Goal: Communication & Community: Ask a question

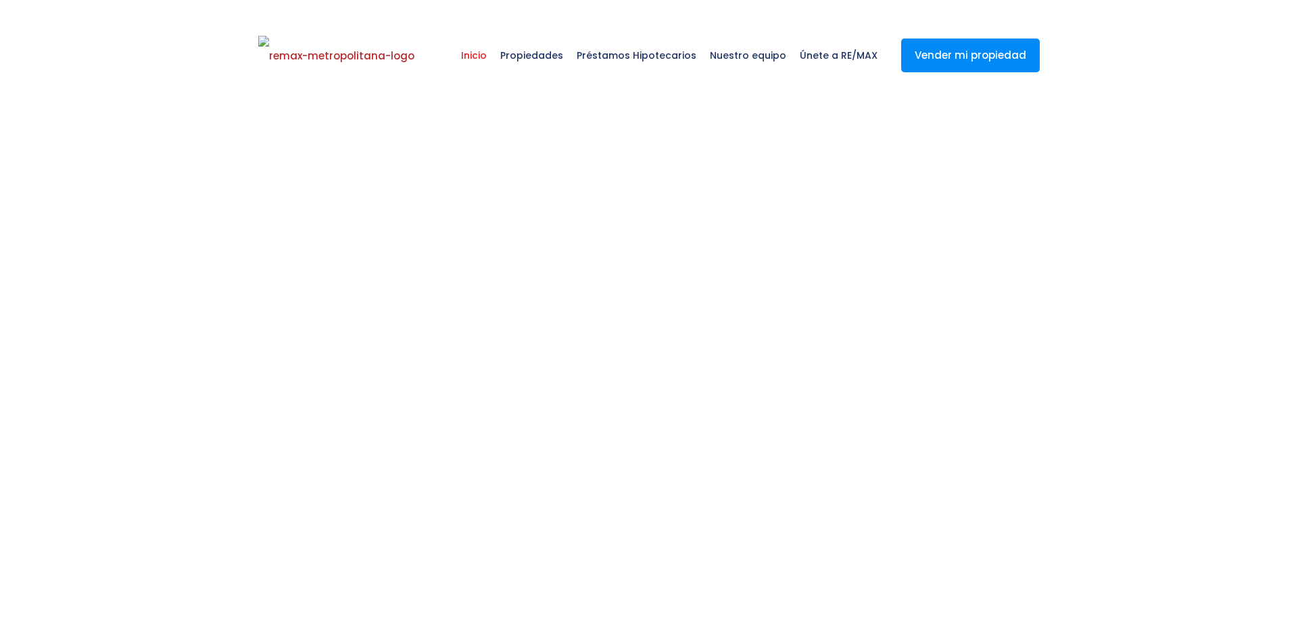
select select
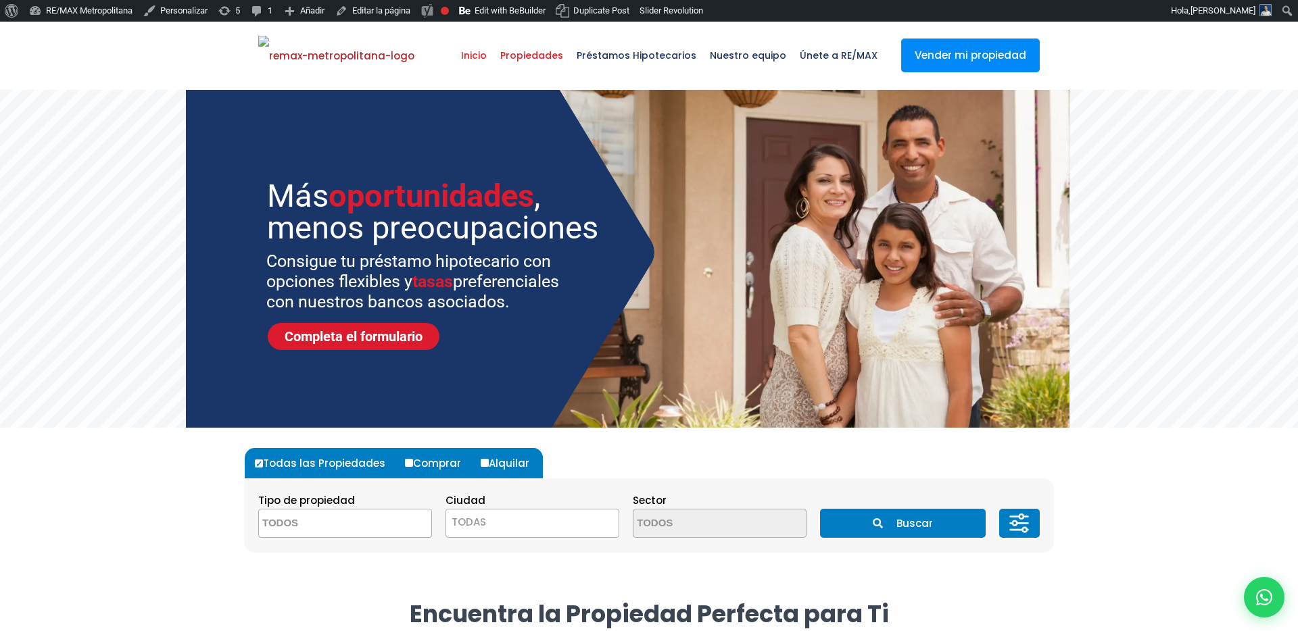
click at [544, 65] on span "Propiedades" at bounding box center [531, 55] width 76 height 41
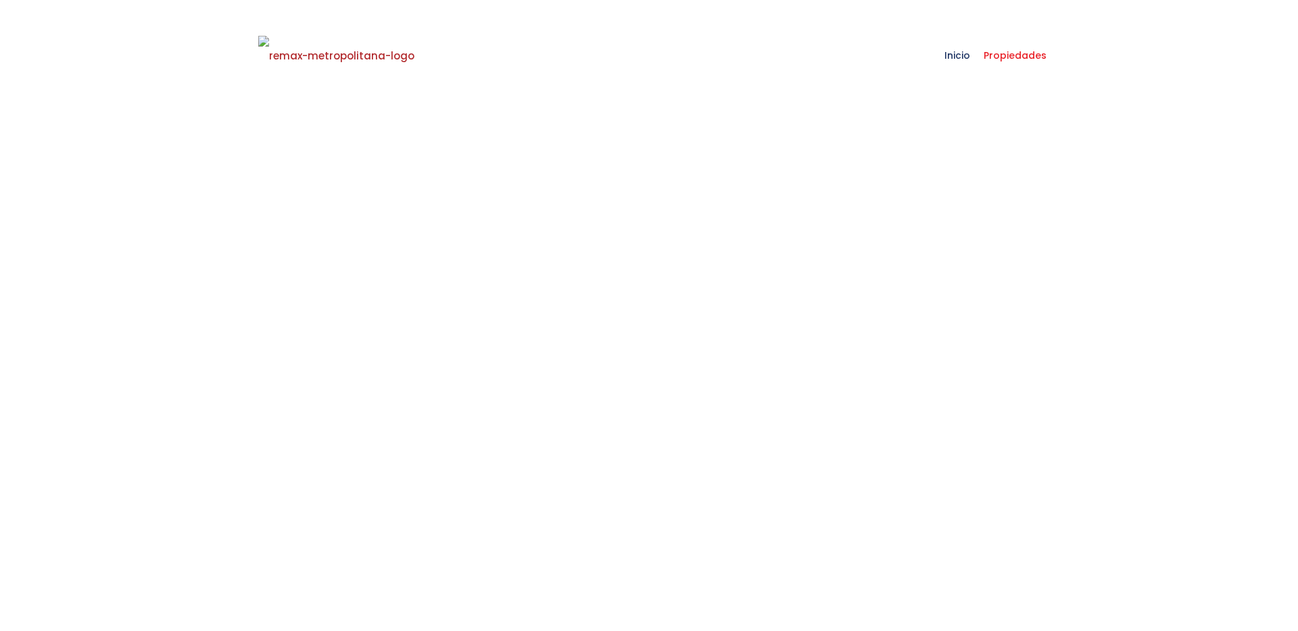
select select
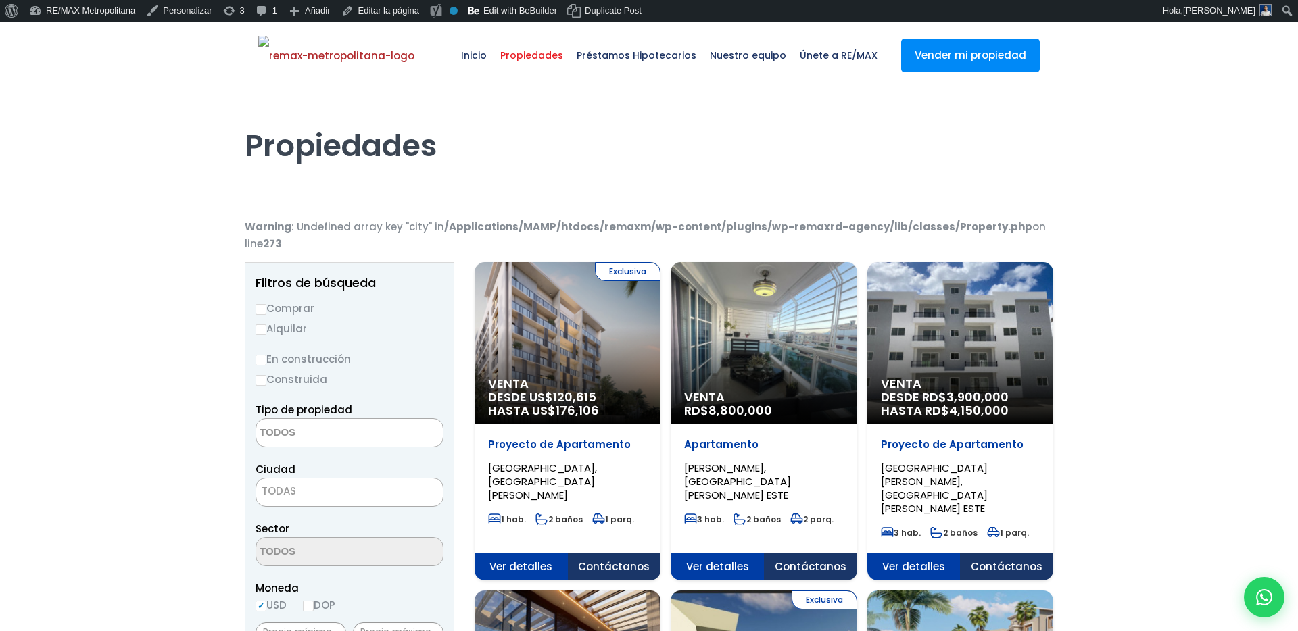
click at [535, 330] on div "Exclusiva Venta DESDE US$ 120,615 HASTA US$ 176,106" at bounding box center [568, 343] width 186 height 162
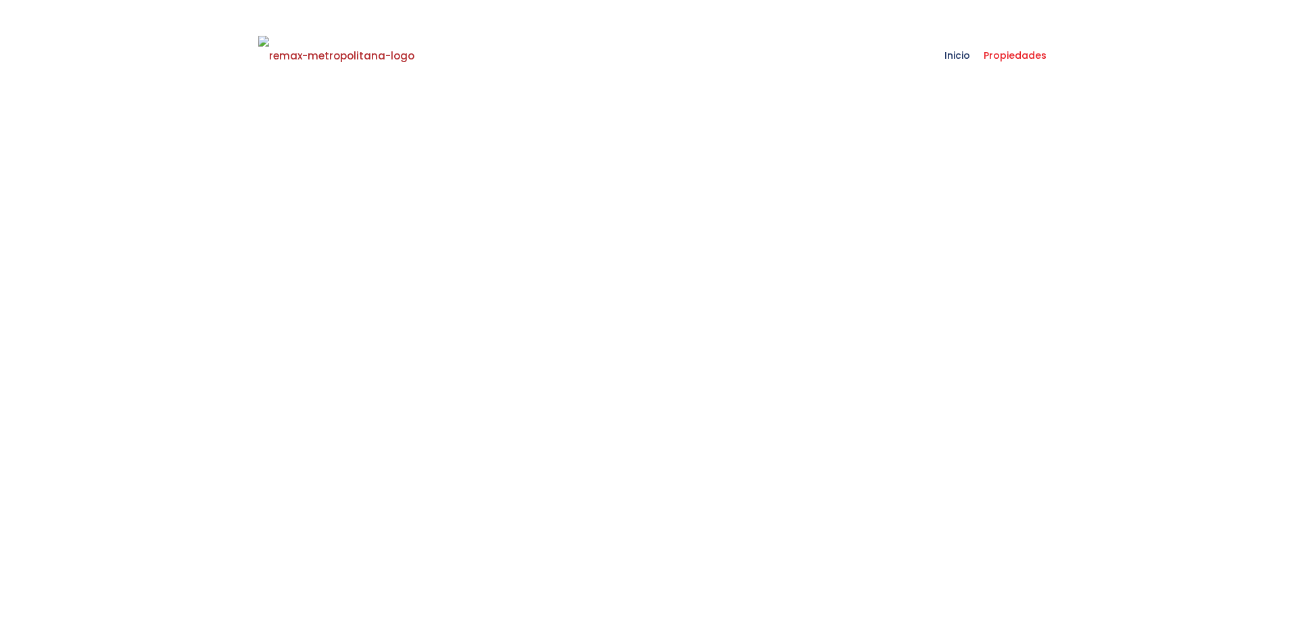
select select
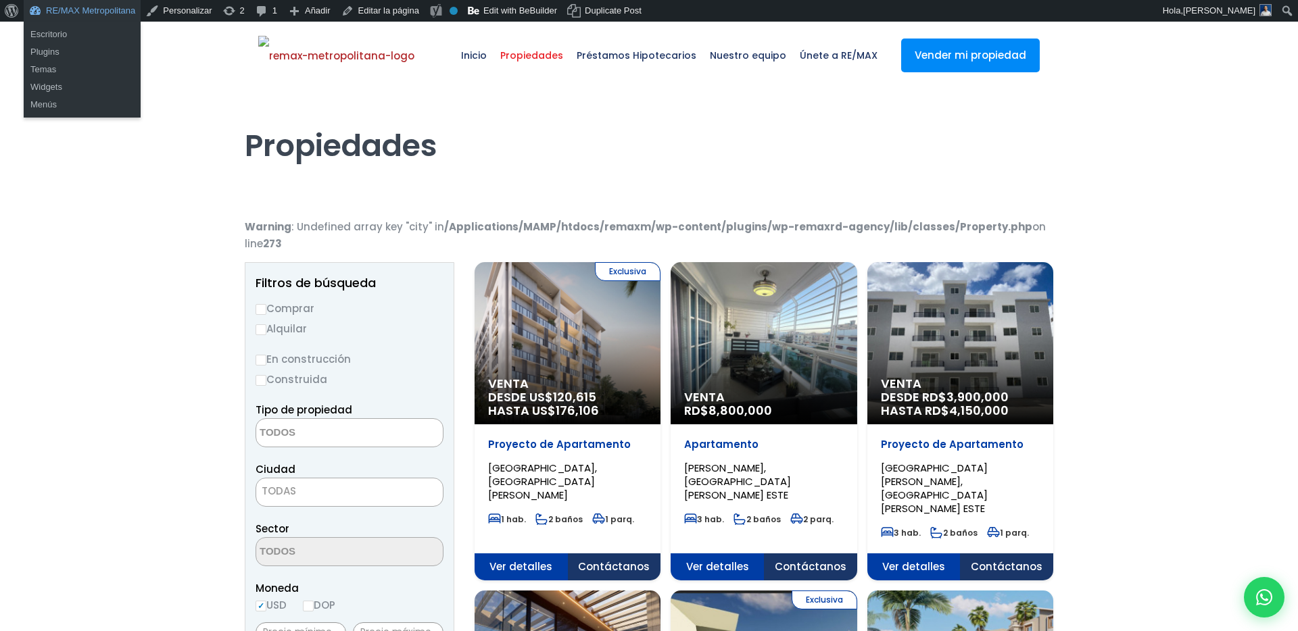
click at [102, 15] on link "RE/MAX Metropolitana" at bounding box center [82, 11] width 117 height 22
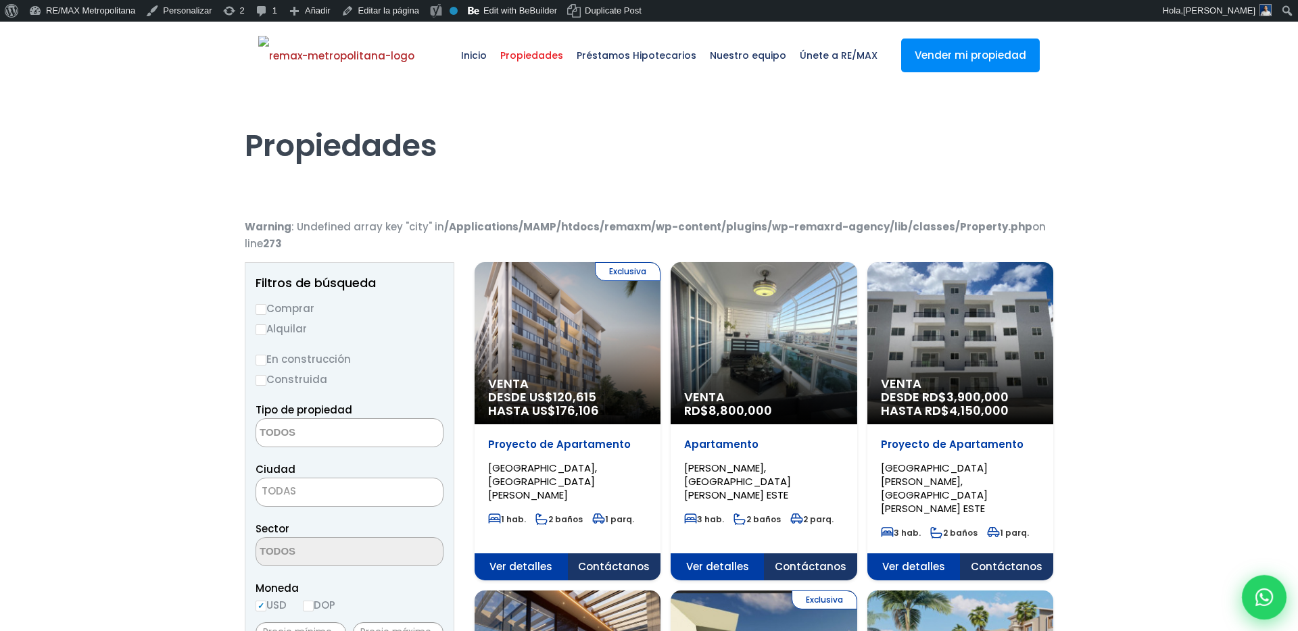
click at [1261, 584] on div at bounding box center [1264, 597] width 45 height 45
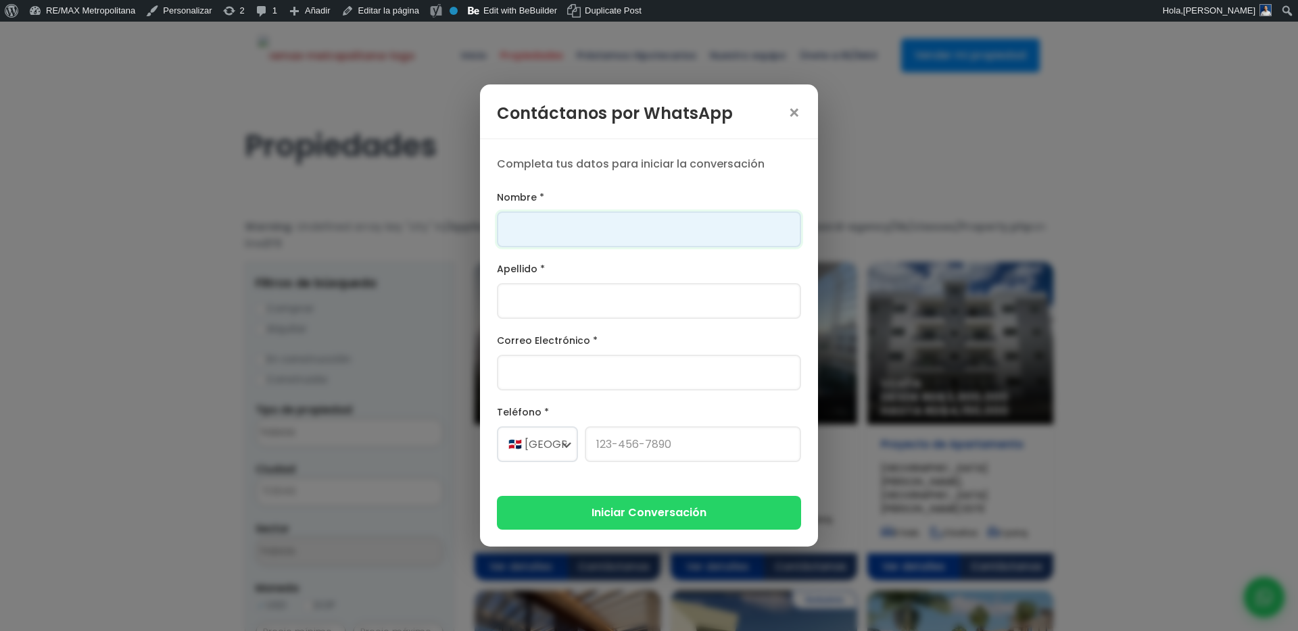
click at [704, 239] on input "Nombre *" at bounding box center [649, 230] width 304 height 36
type input "Franklin"
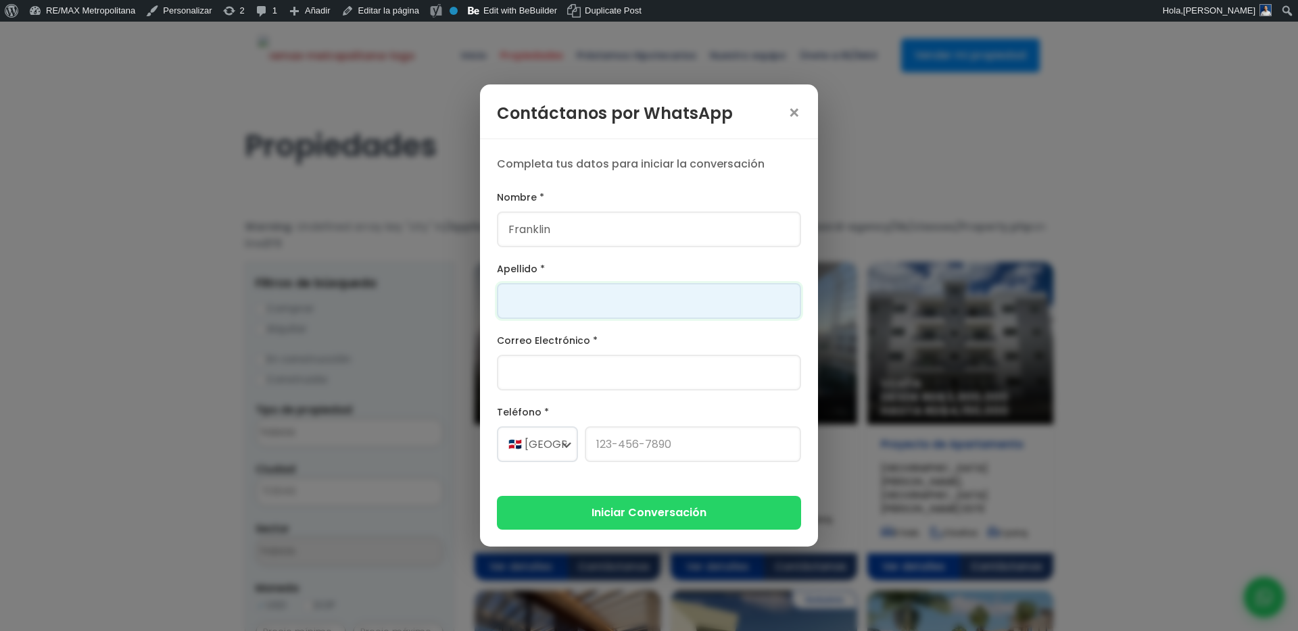
type input "[PERSON_NAME]"
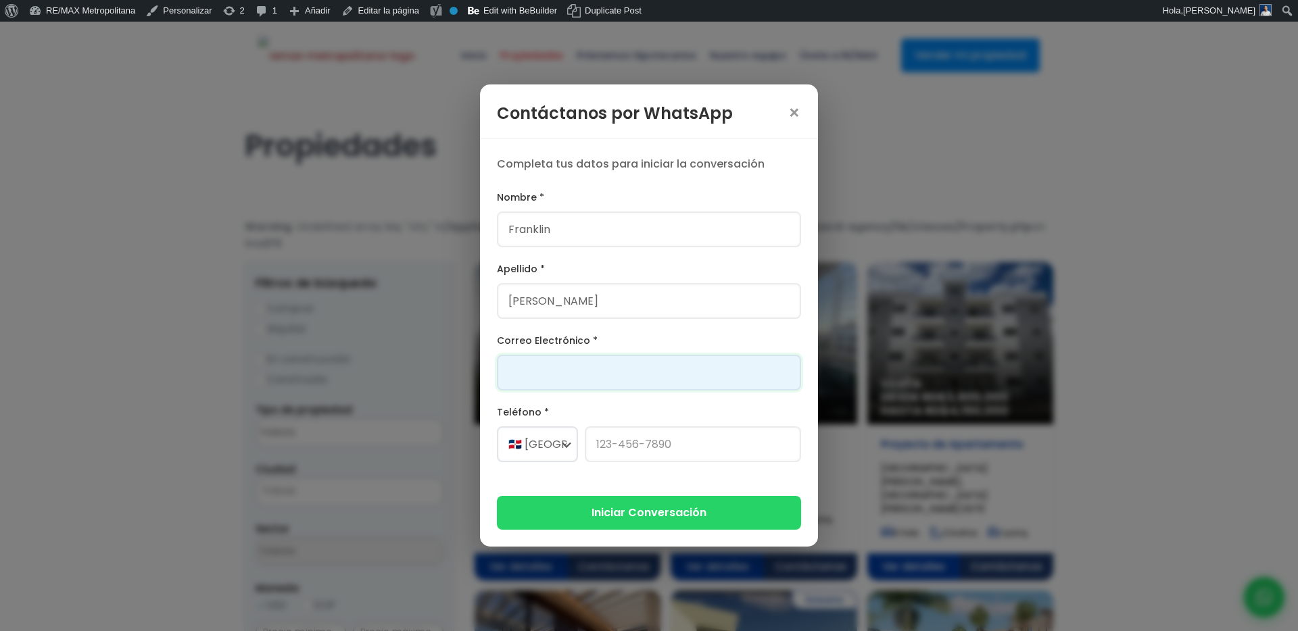
type input "[PERSON_NAME][EMAIL_ADDRESS][PERSON_NAME][DOMAIN_NAME]"
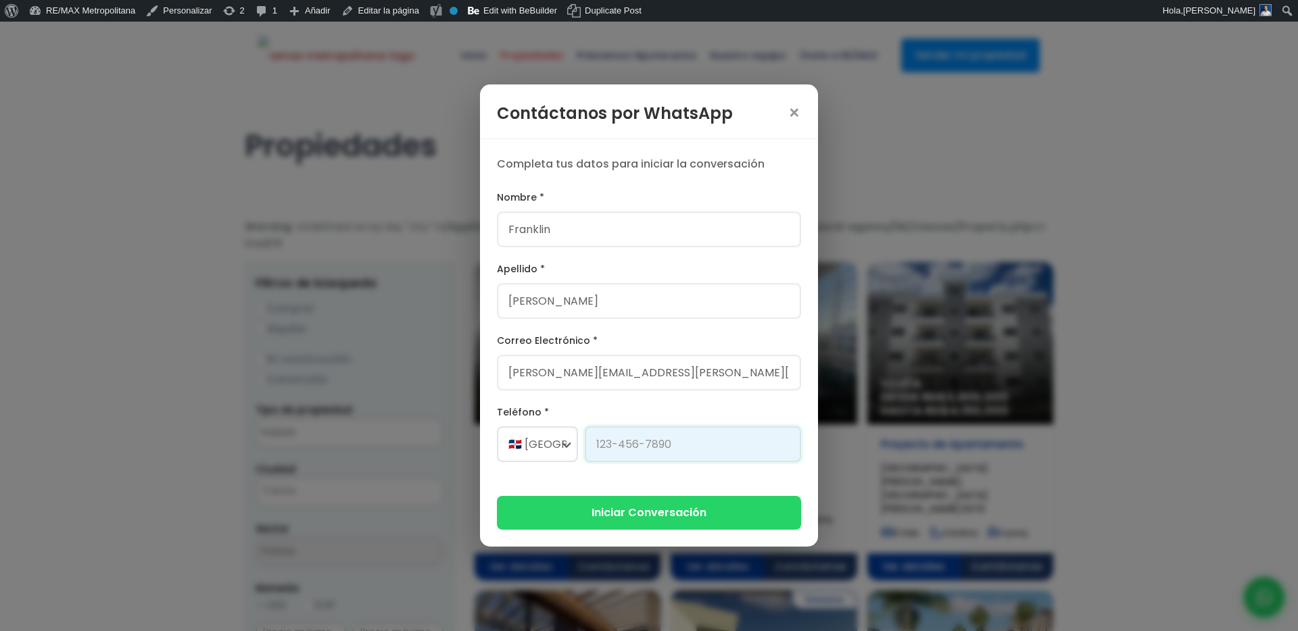
type input "[PHONE_NUMBER]"
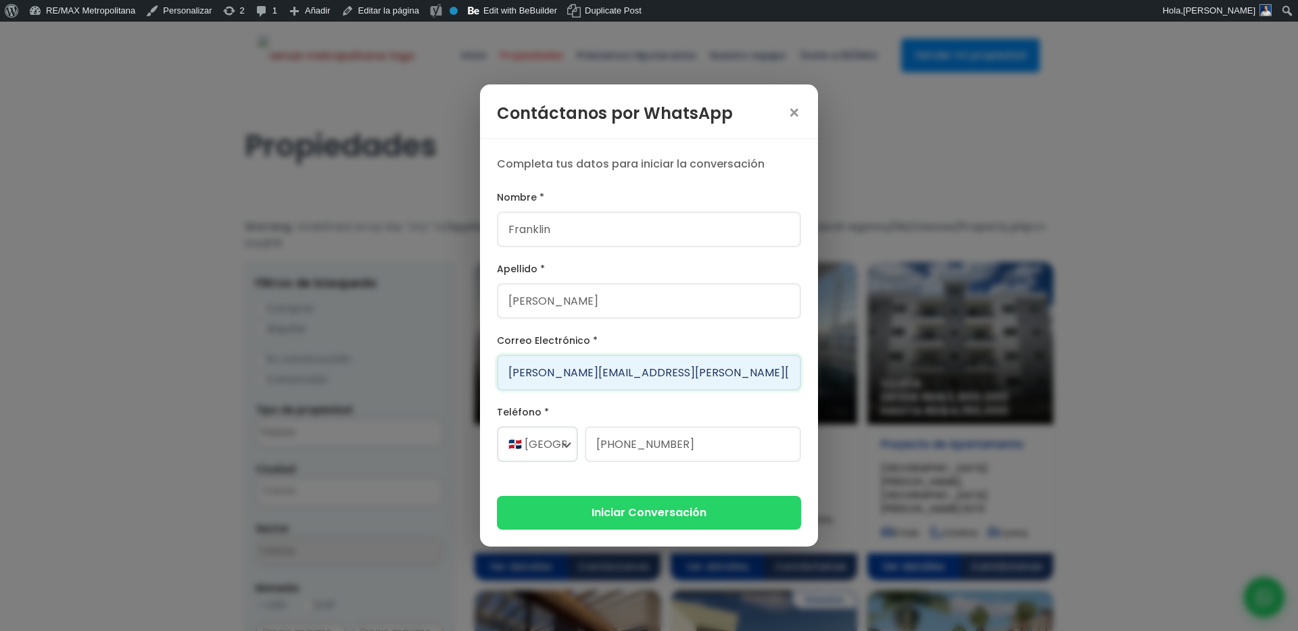
drag, startPoint x: 594, startPoint y: 371, endPoint x: 460, endPoint y: 361, distance: 134.9
click at [460, 361] on div "Contáctanos por WhatsApp × Completa tus datos para iniciar la conversación Nomb…" at bounding box center [649, 315] width 1298 height 631
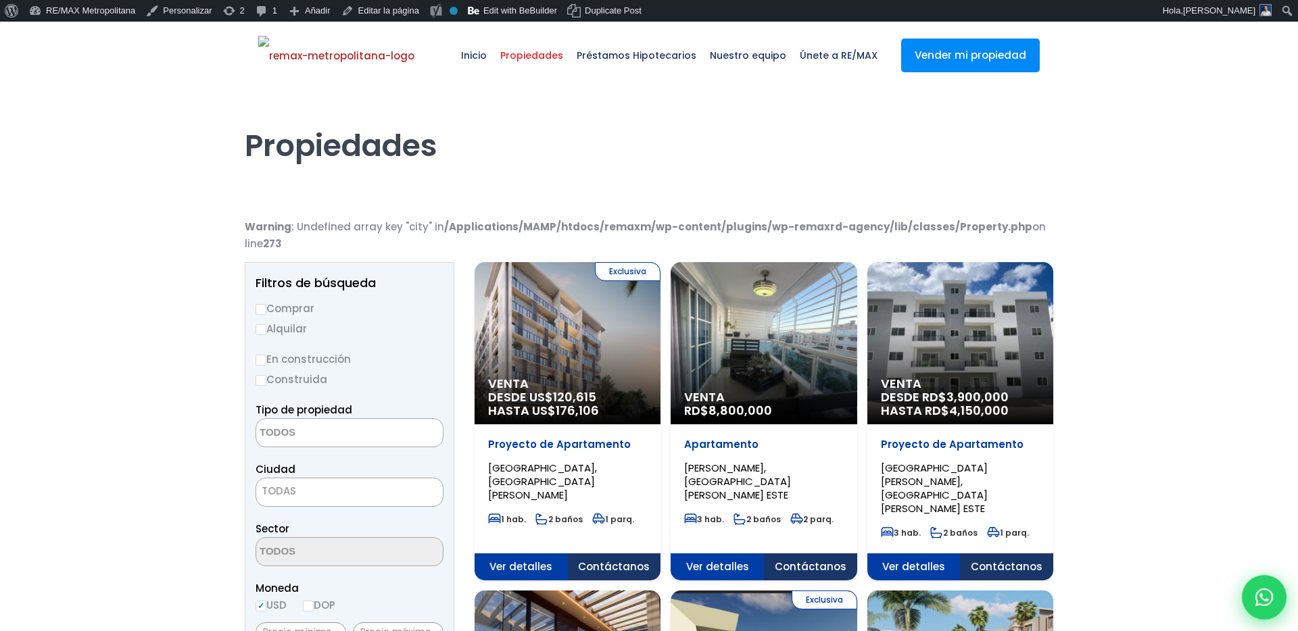
click at [1261, 601] on icon at bounding box center [1264, 598] width 18 height 18
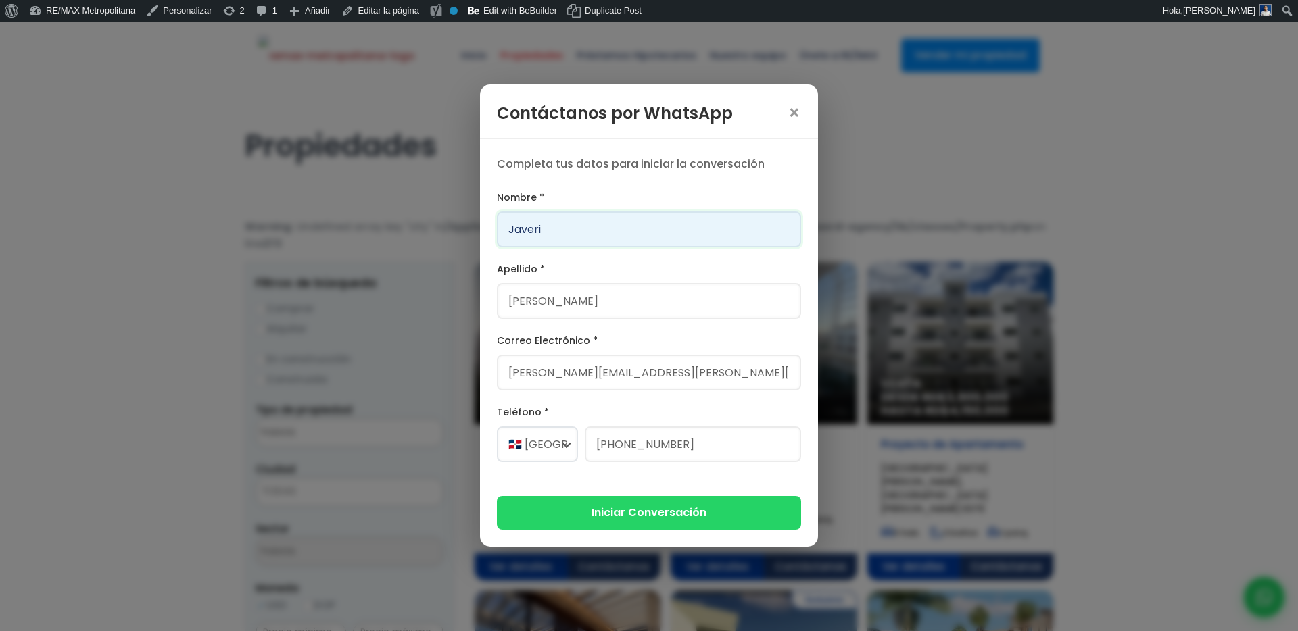
type input "Javeri"
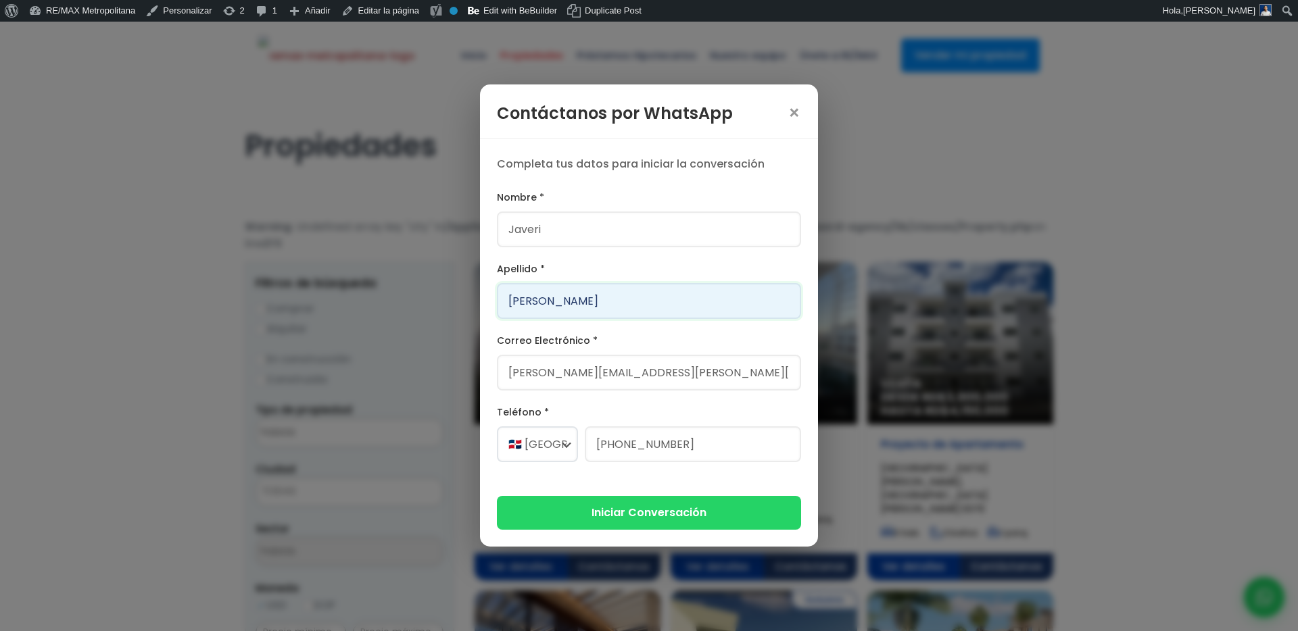
type input "Santos"
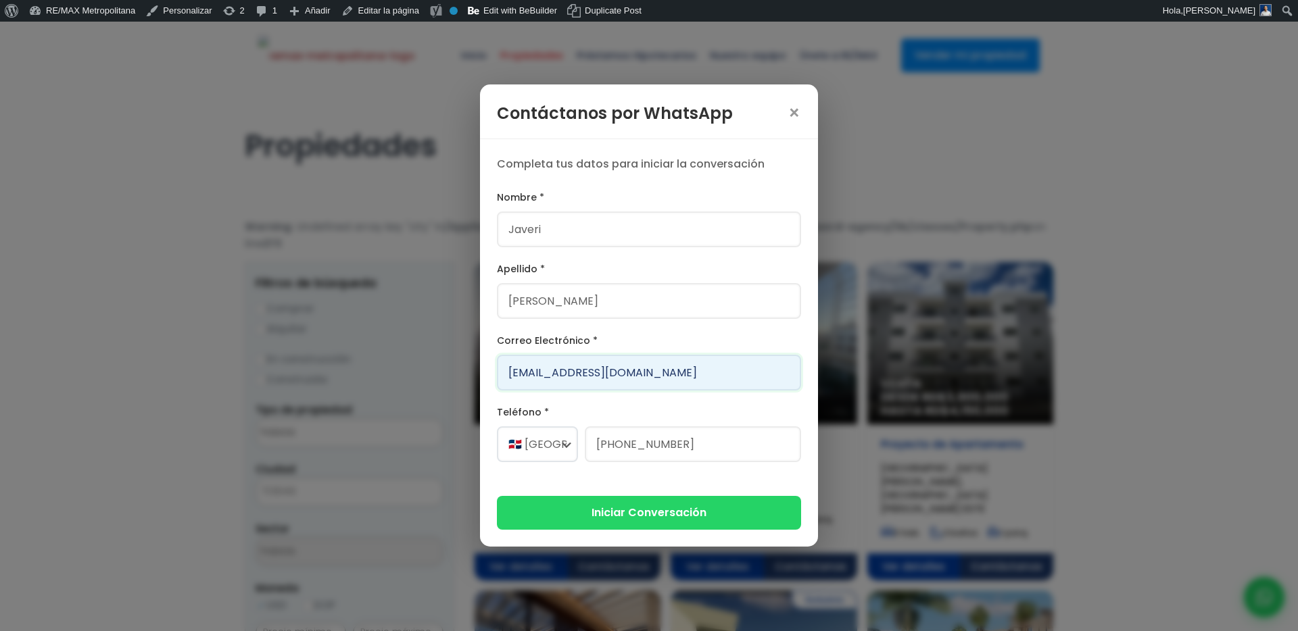
type input "javiersantos@version.do"
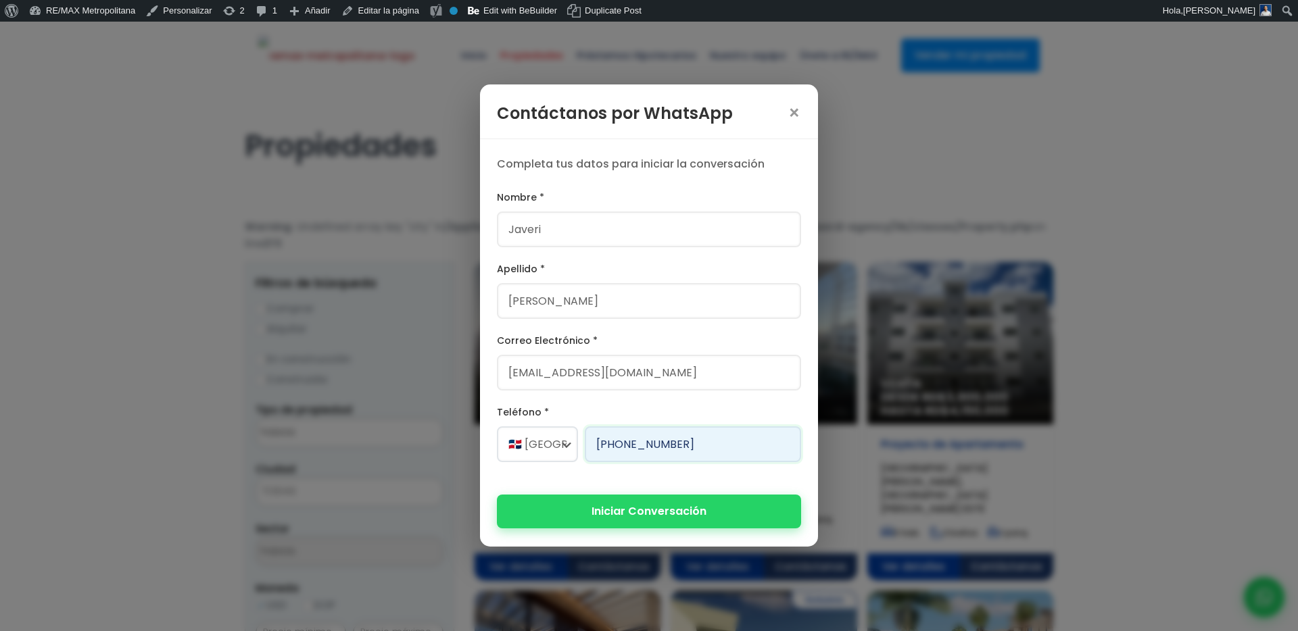
type input "829-230-2164"
click at [717, 527] on button "Iniciar Conversación" at bounding box center [649, 511] width 304 height 33
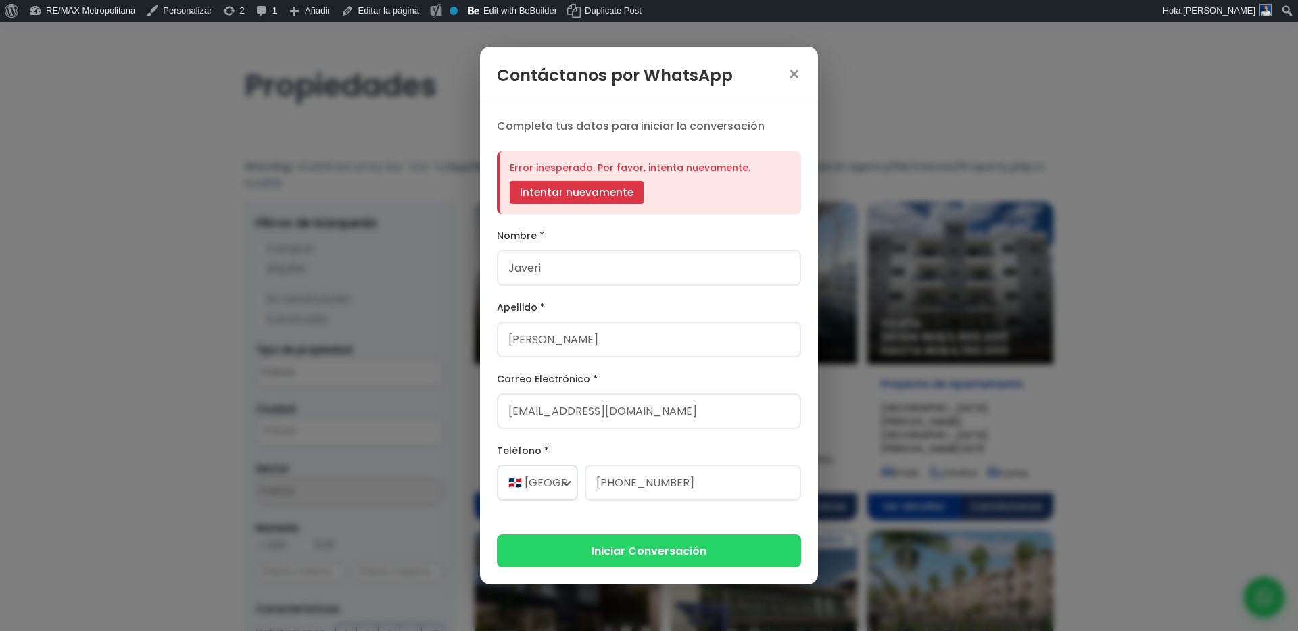
scroll to position [84, 0]
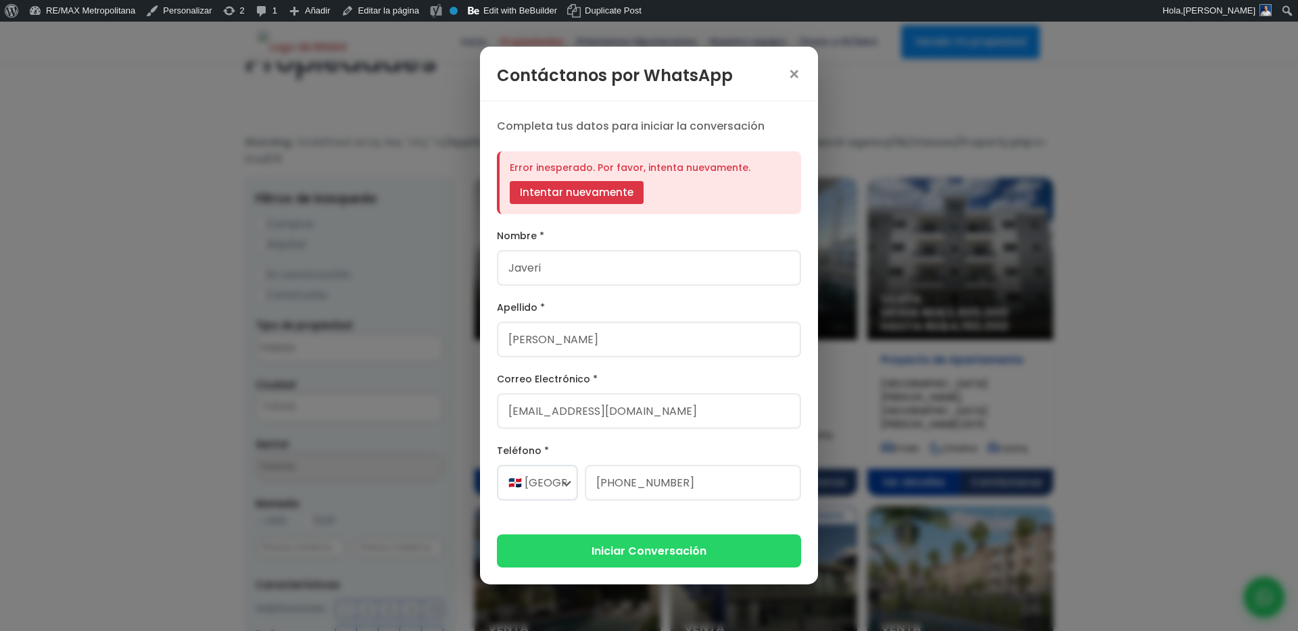
click at [587, 174] on div "Error inesperado. Por favor, intenta nuevamente. Intentar nuevamente" at bounding box center [649, 183] width 304 height 64
click at [618, 198] on button "Intentar nuevamente" at bounding box center [577, 192] width 134 height 23
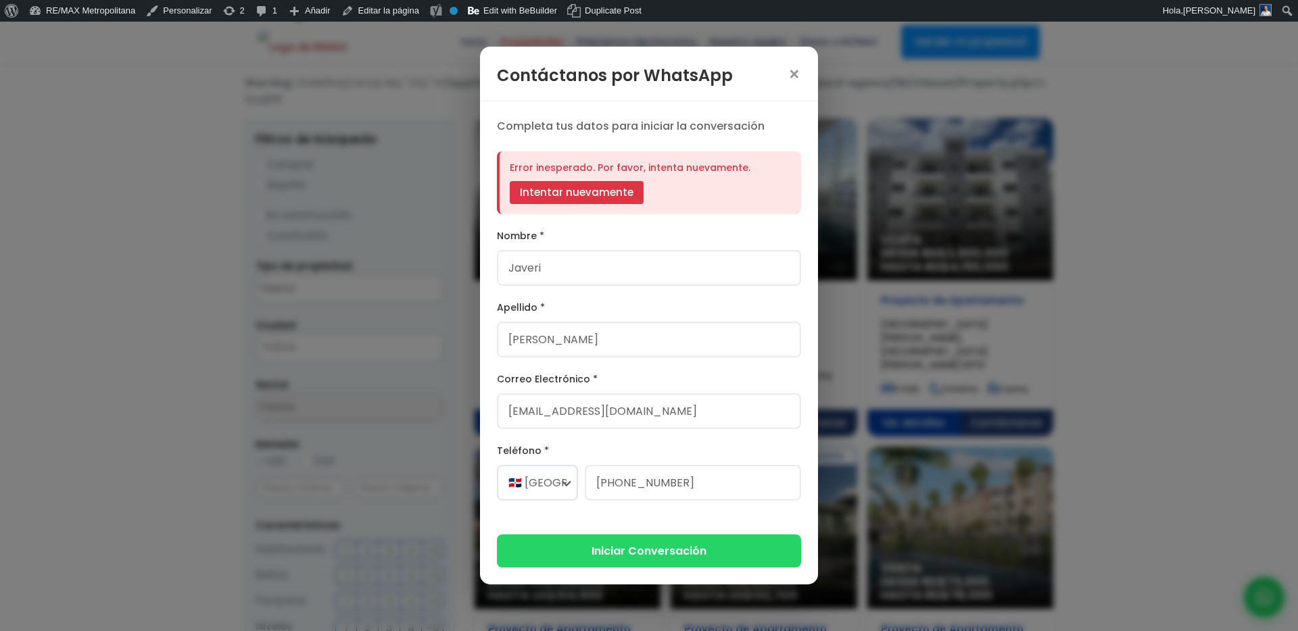
scroll to position [168, 0]
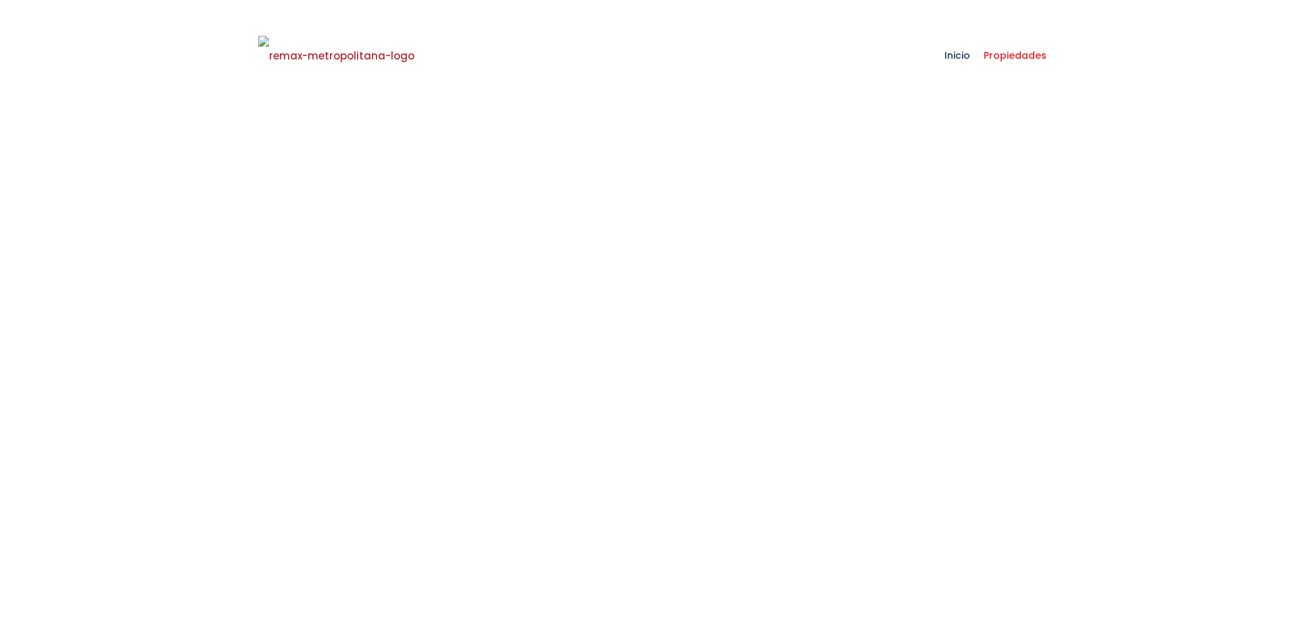
scroll to position [168, 0]
select select
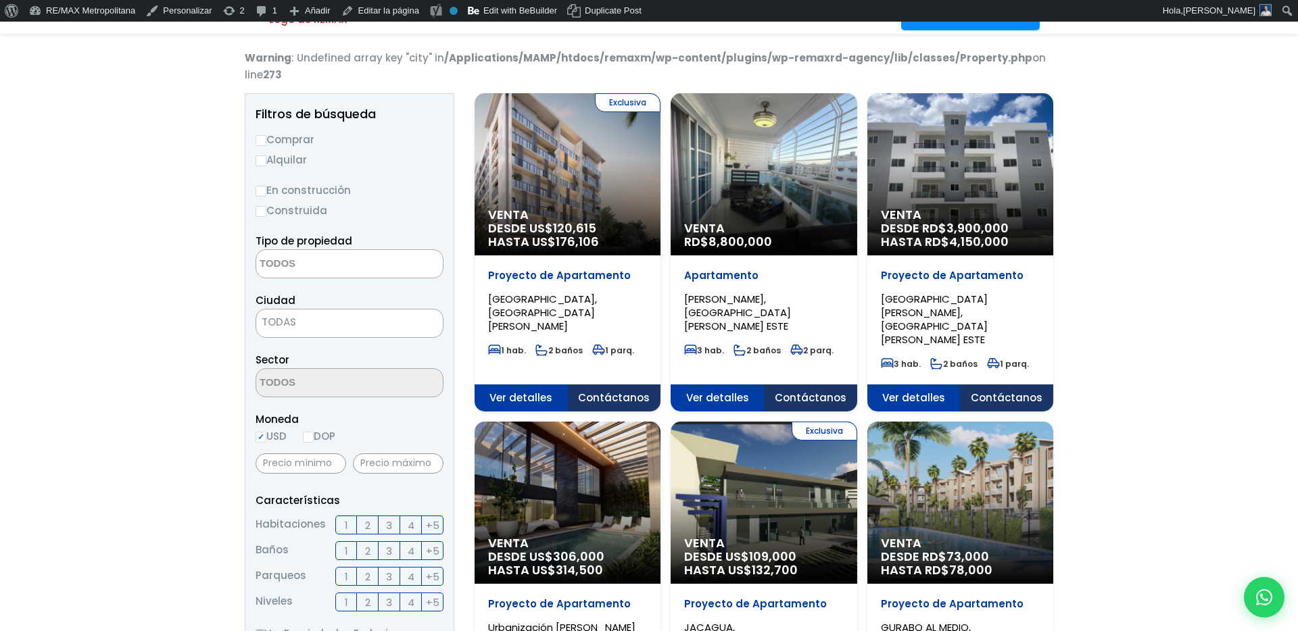
scroll to position [168, 0]
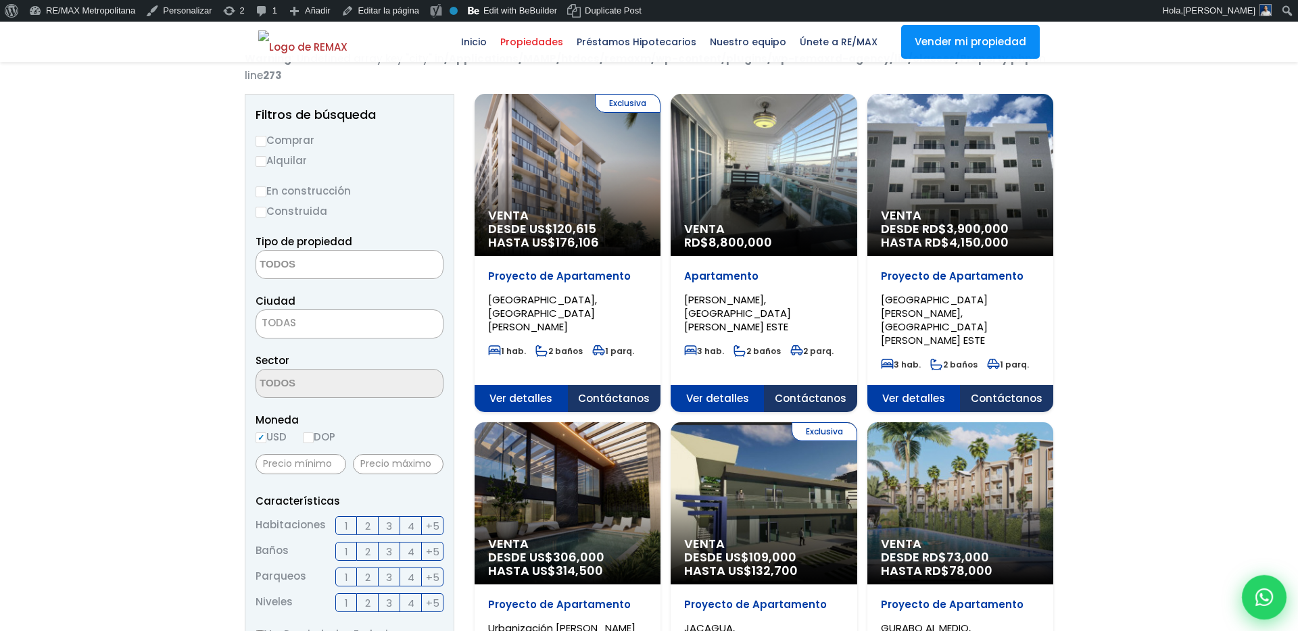
click at [1259, 595] on icon at bounding box center [1264, 598] width 18 height 18
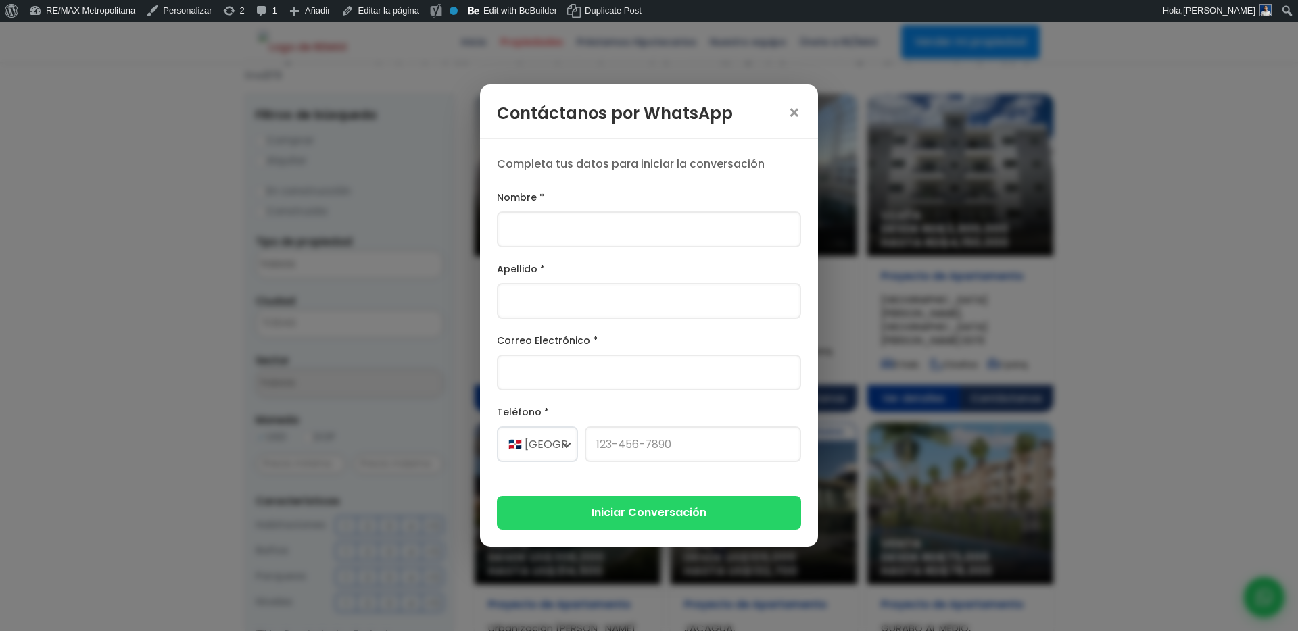
click at [698, 251] on form "Nombre * Apellido * Correo Electrónico * Teléfono * 🇩🇴 República Dominicana +1 …" at bounding box center [649, 359] width 304 height 340
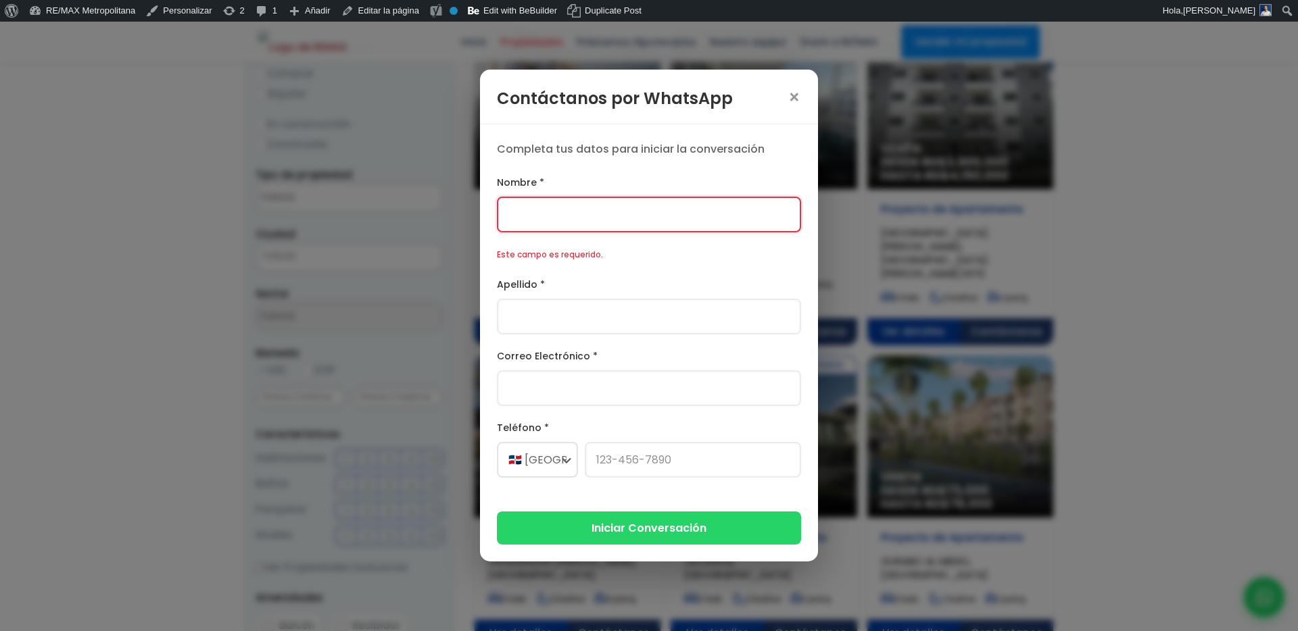
click at [679, 233] on div "Nombre * Este campo es requerido." at bounding box center [649, 218] width 304 height 89
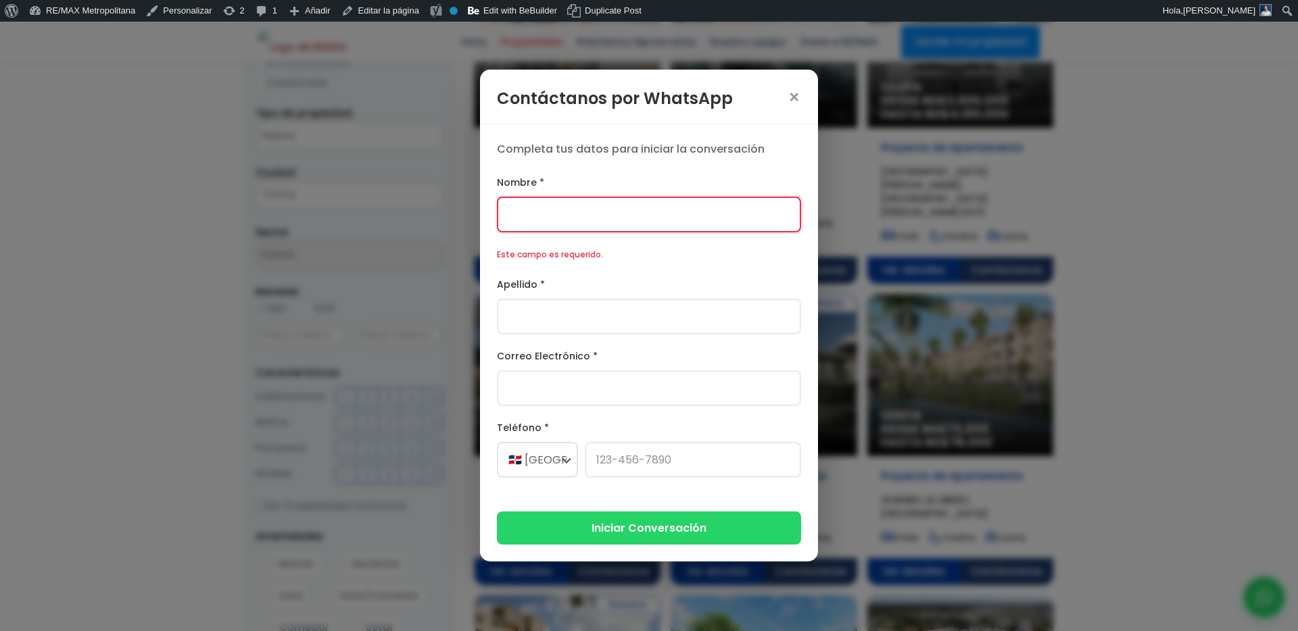
scroll to position [297, 0]
click at [677, 219] on input "Nombre *" at bounding box center [649, 215] width 304 height 36
type input "Franklin Alexander"
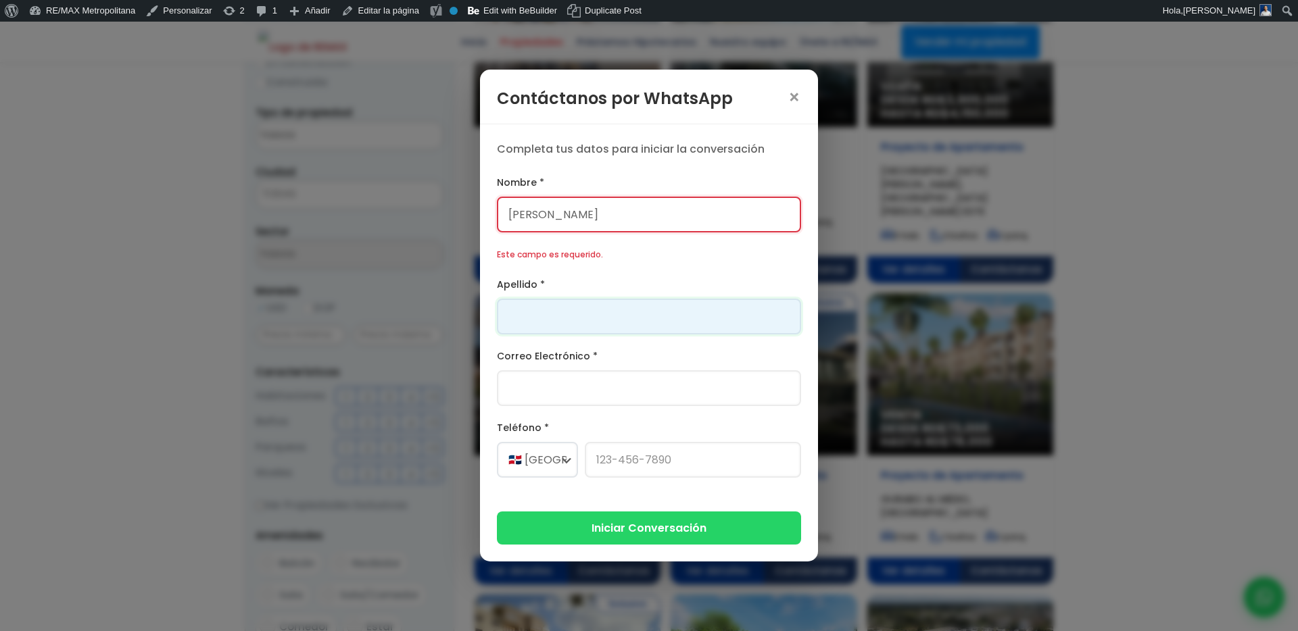
type input "[PERSON_NAME]"
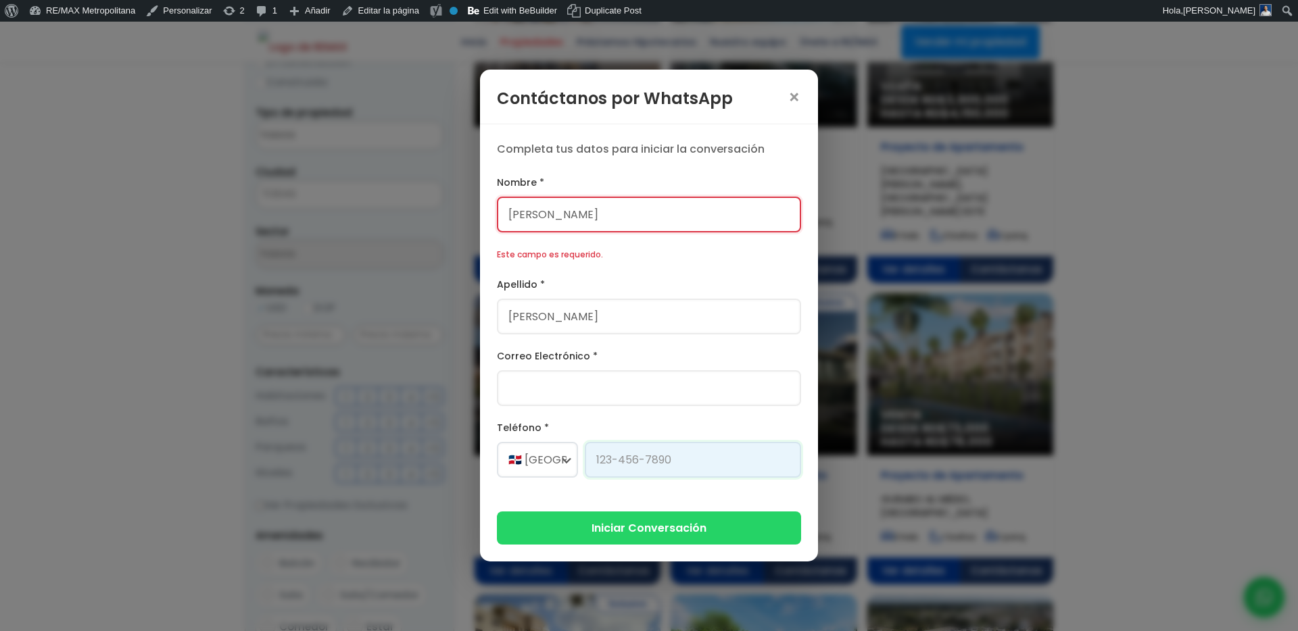
type input "829-230-2164"
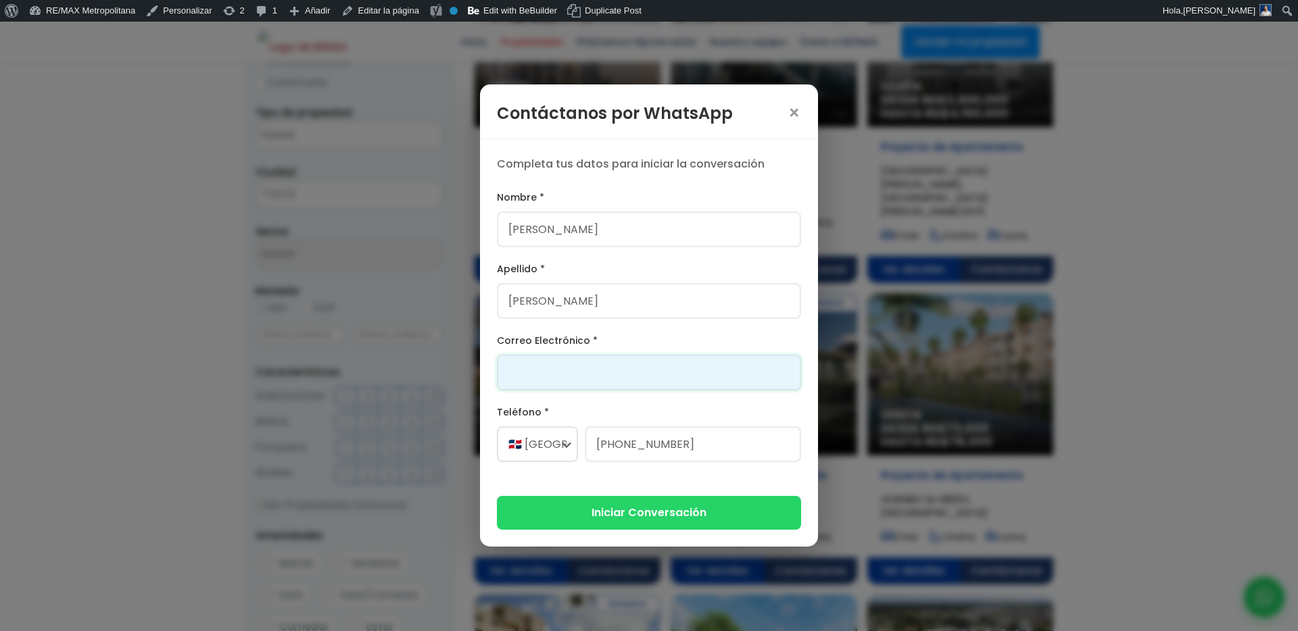
click at [597, 364] on input "Correo Electrónico *" at bounding box center [649, 373] width 304 height 36
click at [545, 378] on input "franklin@version.do" at bounding box center [649, 373] width 304 height 36
type input "franklin1234f@version.do"
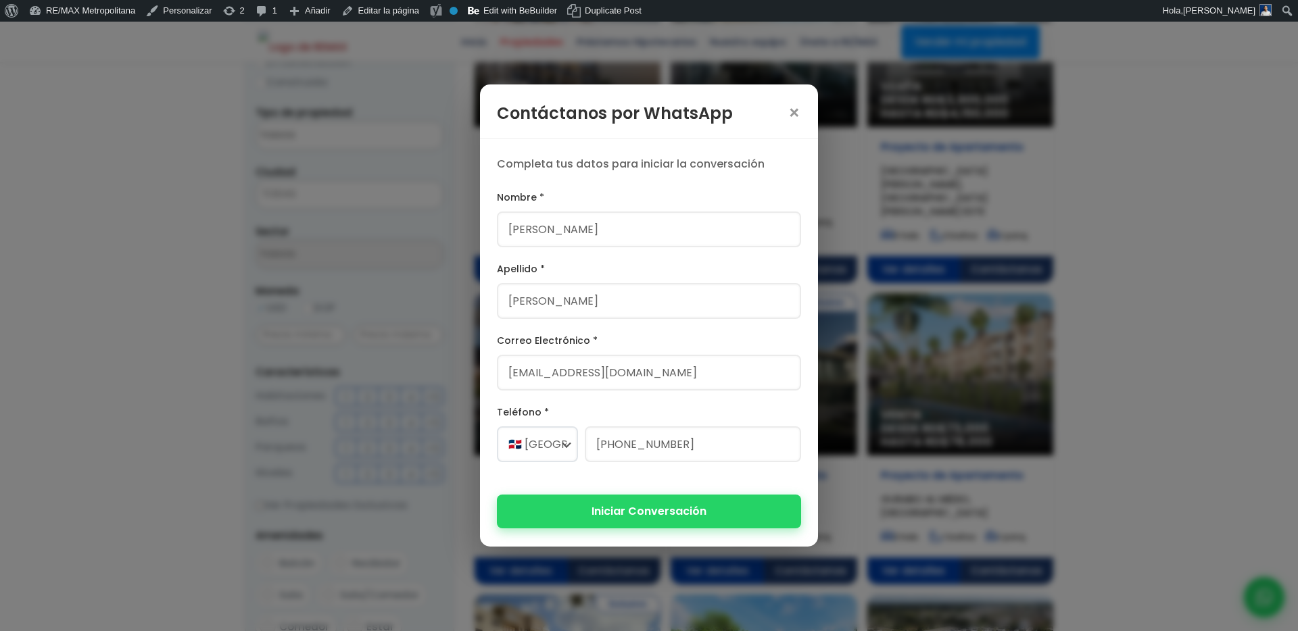
click at [654, 512] on button "Iniciar Conversación" at bounding box center [649, 511] width 304 height 33
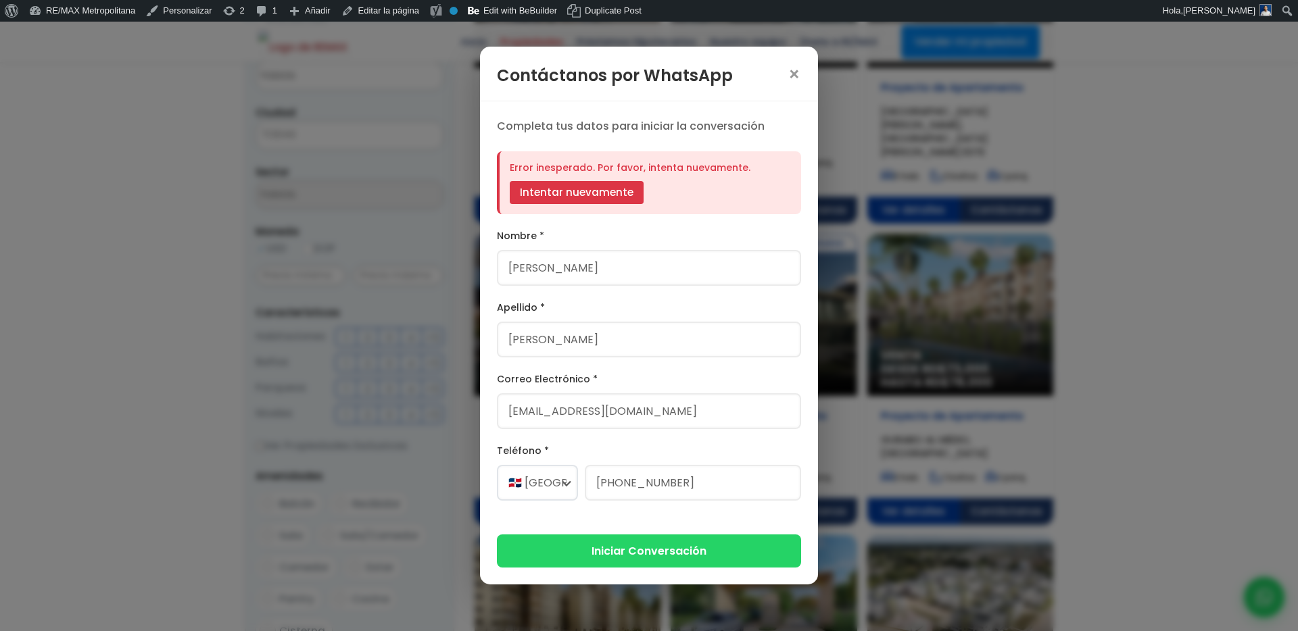
scroll to position [381, 0]
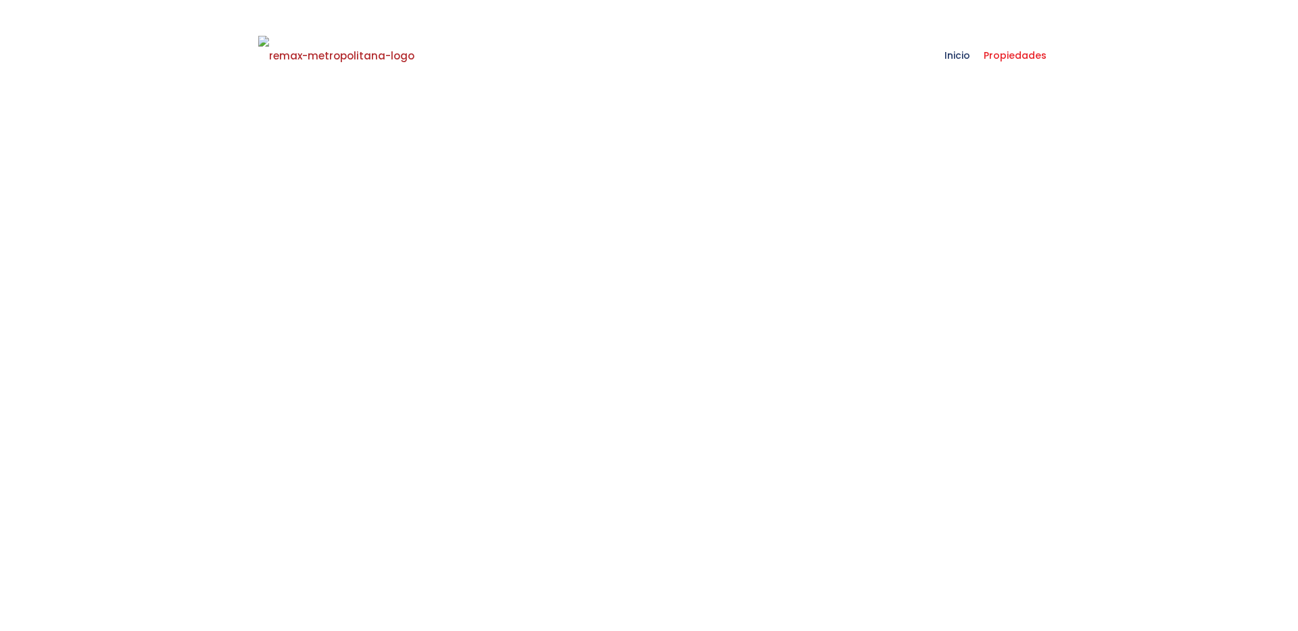
select select
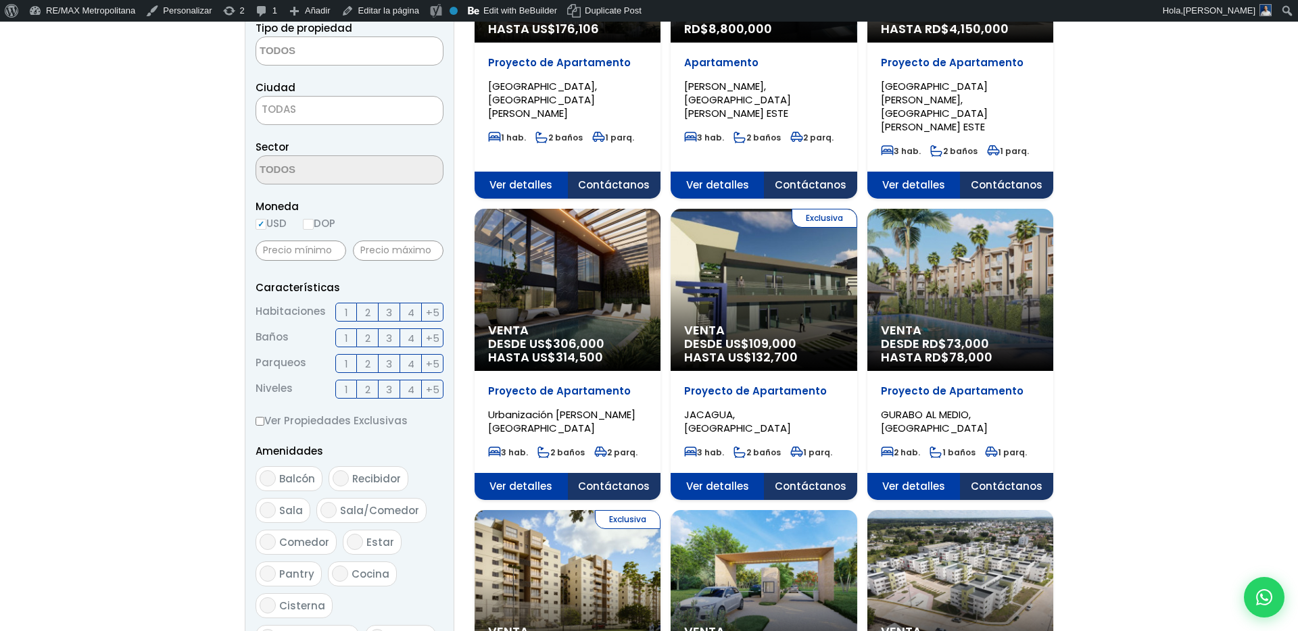
scroll to position [381, 0]
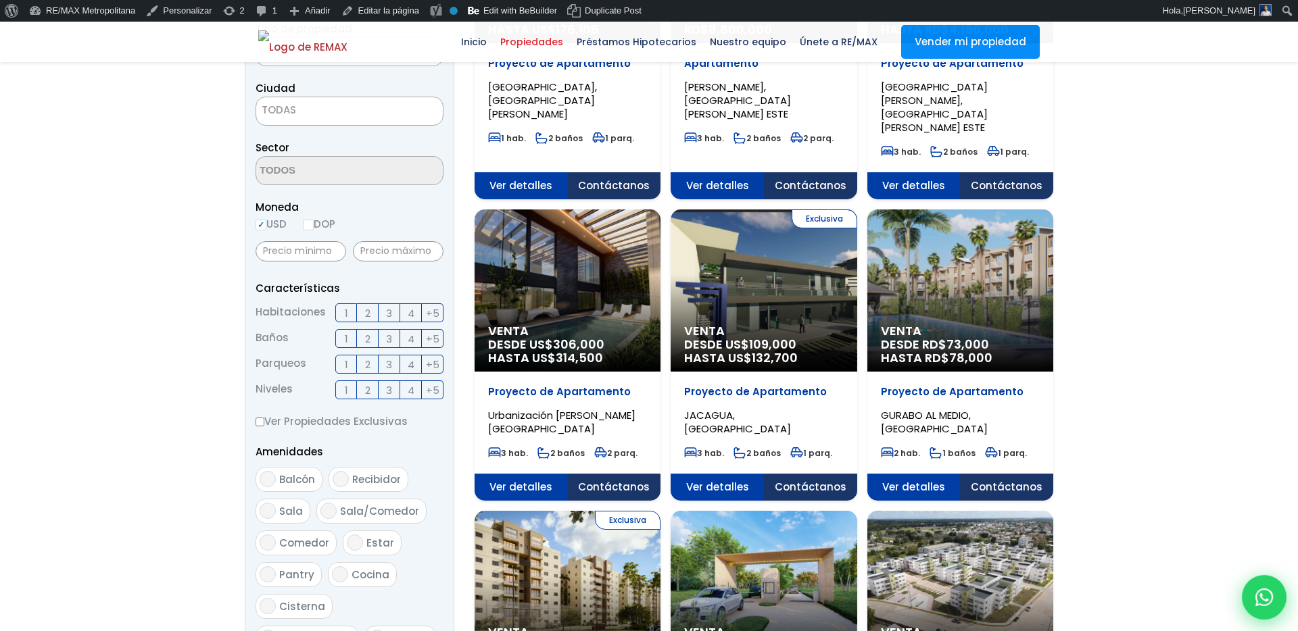
click at [1259, 602] on icon at bounding box center [1264, 598] width 18 height 18
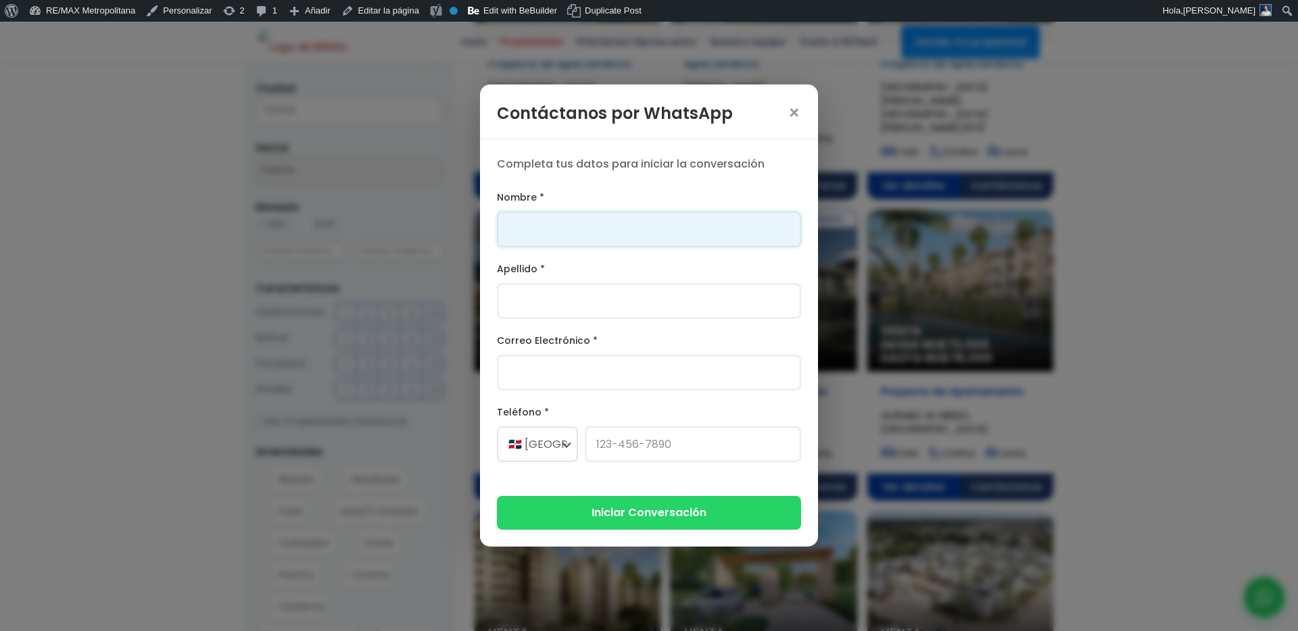
click at [708, 216] on input "Nombre *" at bounding box center [649, 230] width 304 height 36
type input "Franklin"
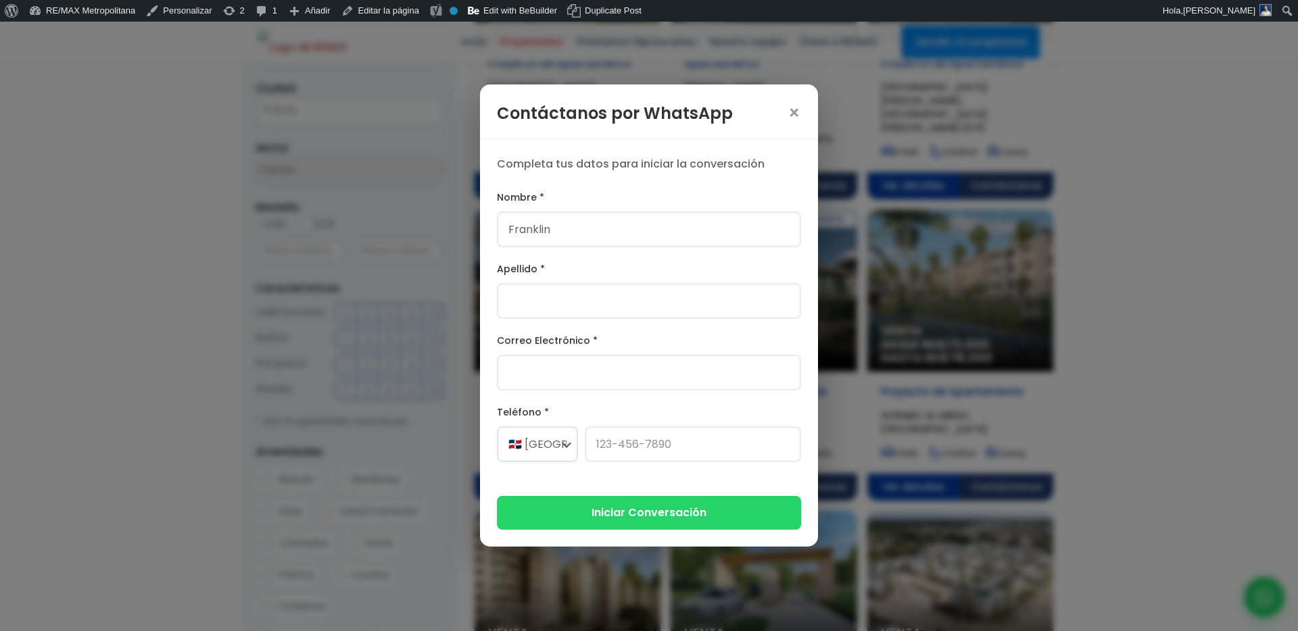
type input "[PERSON_NAME]"
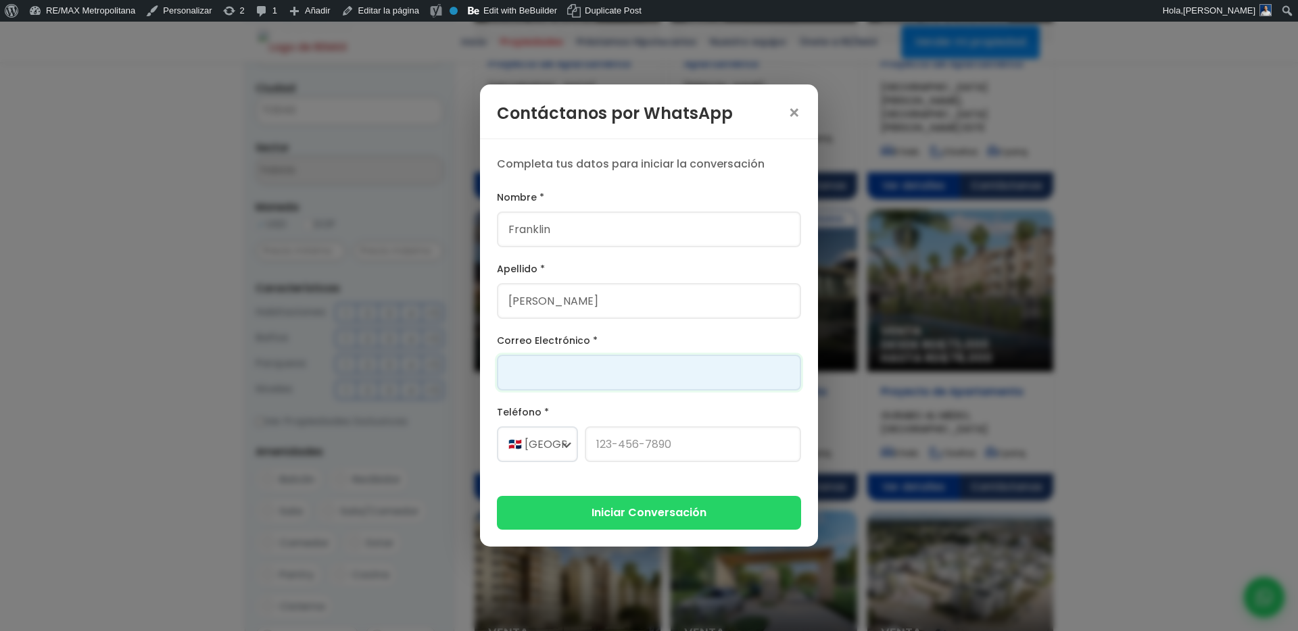
type input "[PERSON_NAME][EMAIL_ADDRESS][PERSON_NAME][DOMAIN_NAME]"
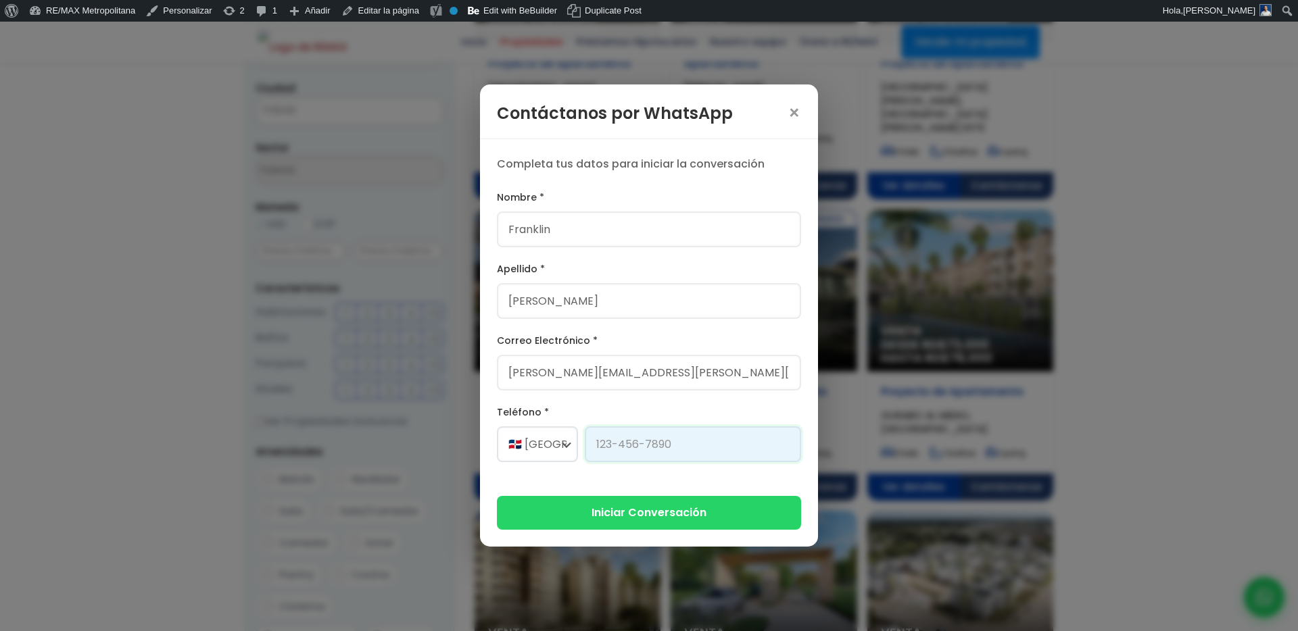
type input "[PHONE_NUMBER]"
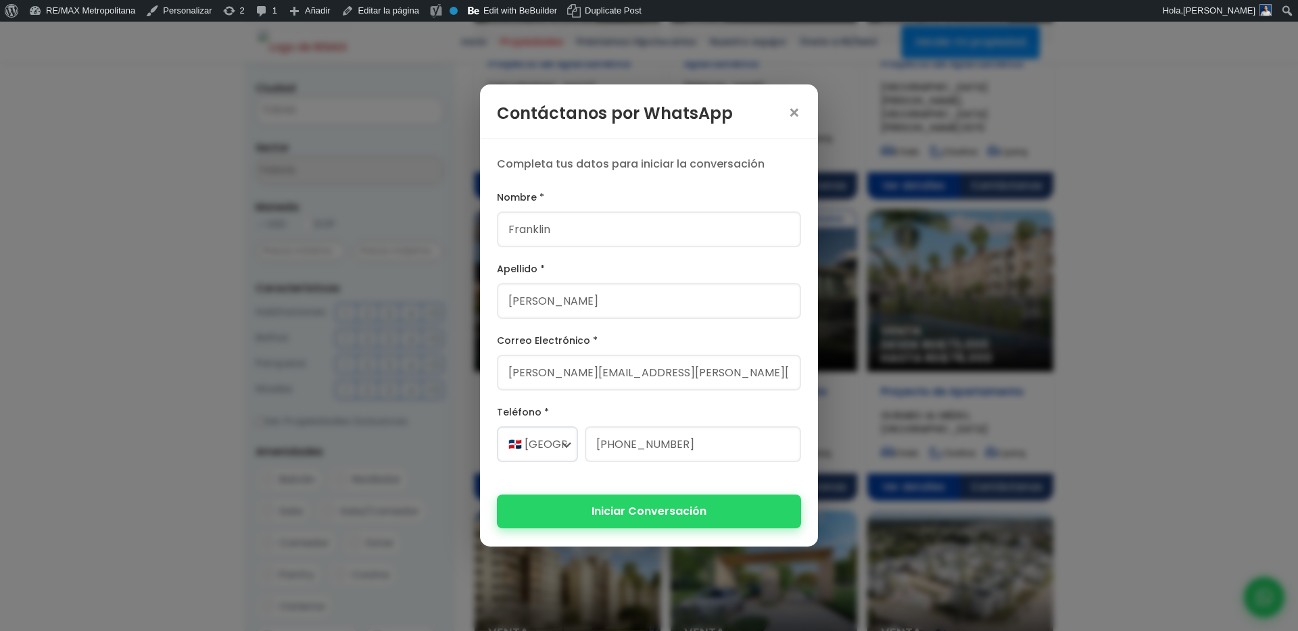
click at [608, 506] on button "Iniciar Conversación" at bounding box center [649, 511] width 304 height 33
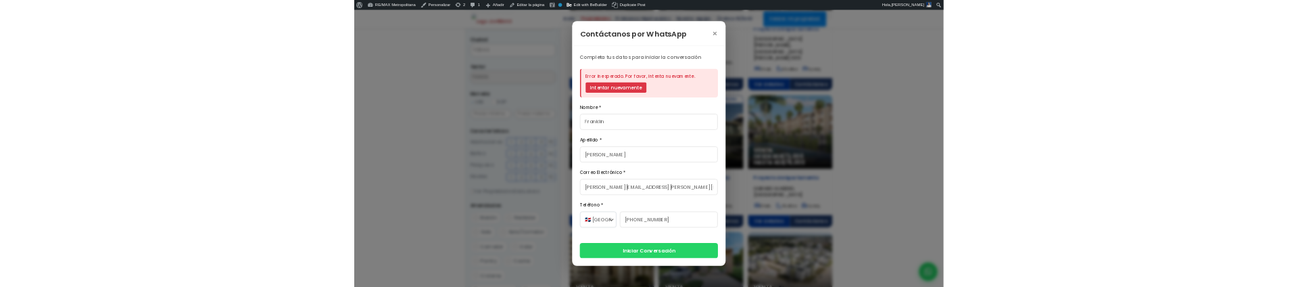
scroll to position [464, 0]
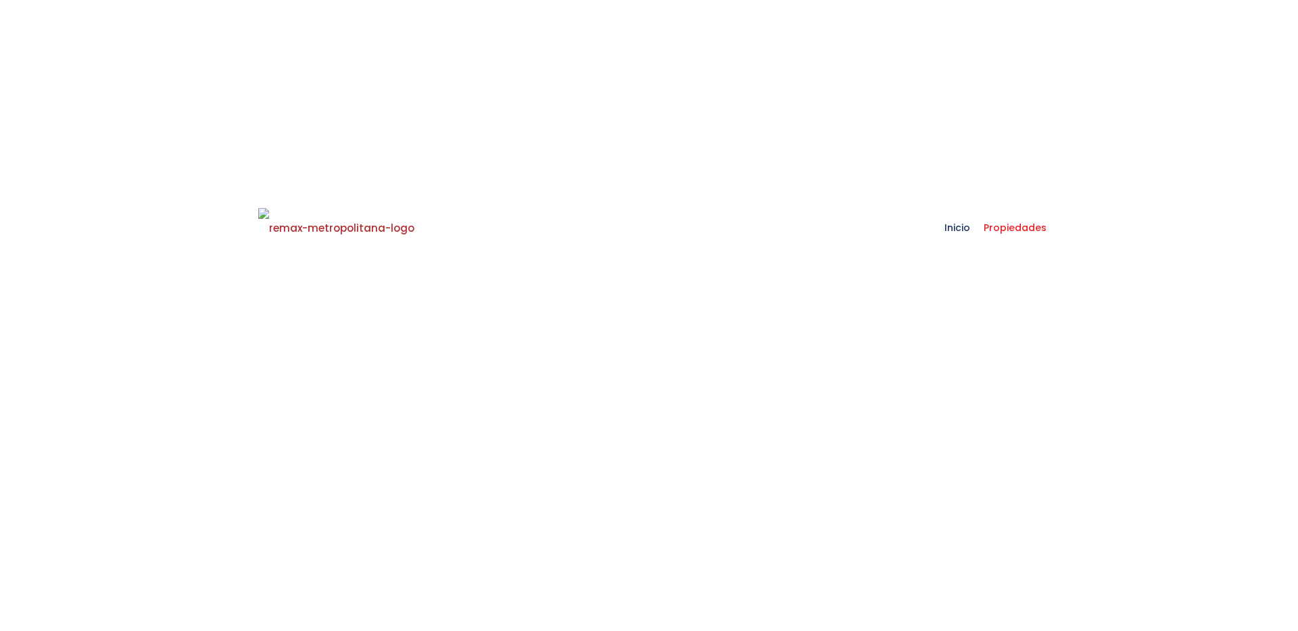
scroll to position [22, 0]
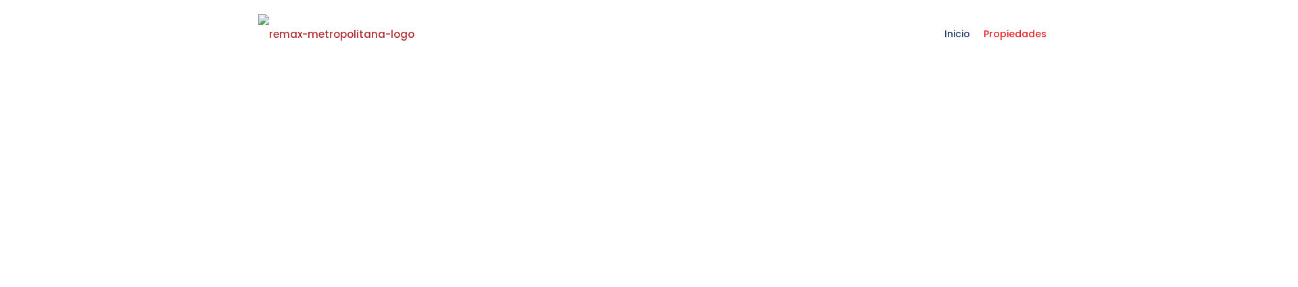
select select
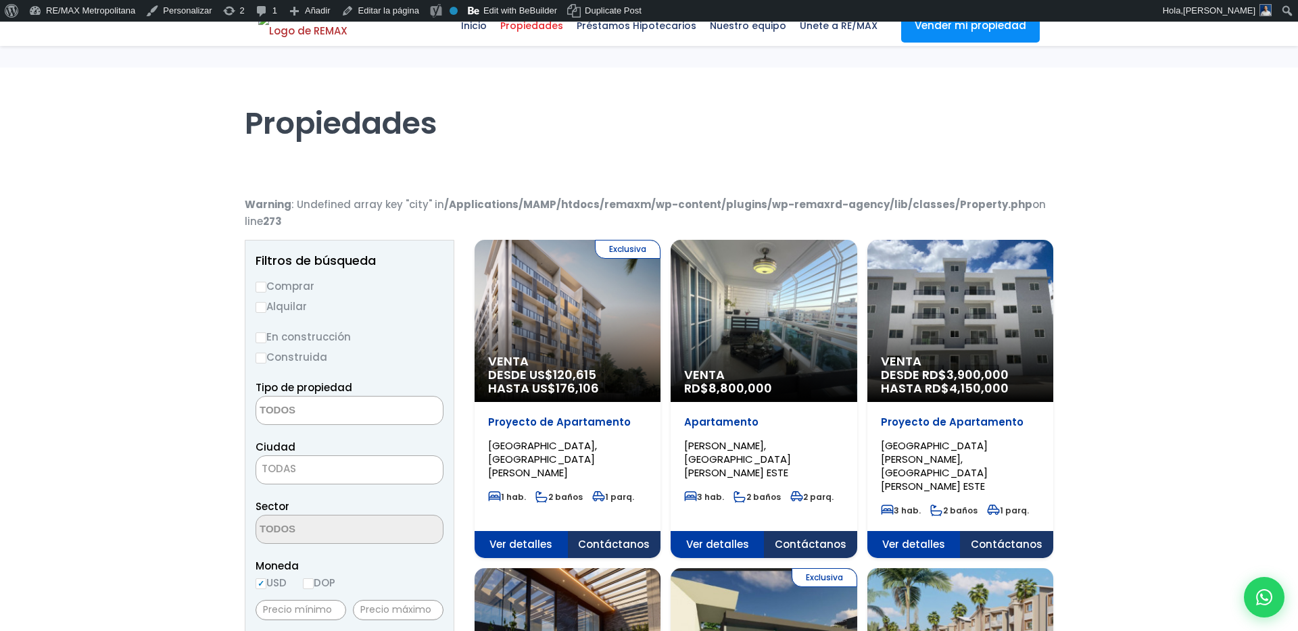
scroll to position [0, 0]
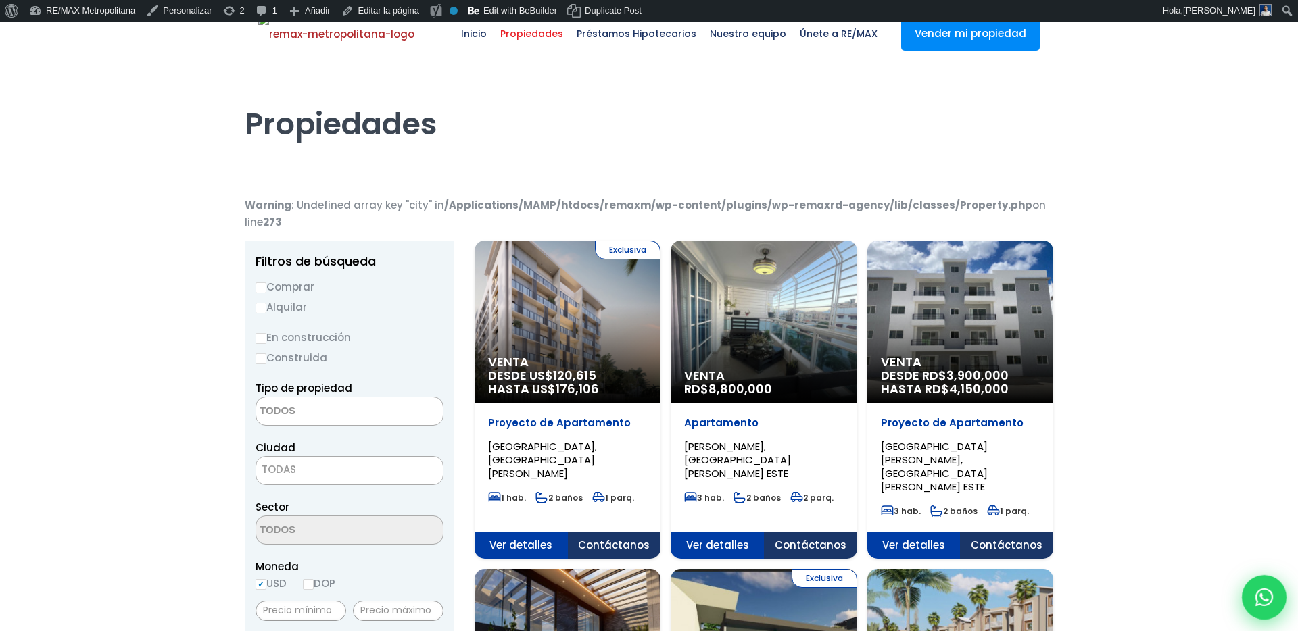
click at [1265, 286] on icon at bounding box center [1264, 598] width 18 height 18
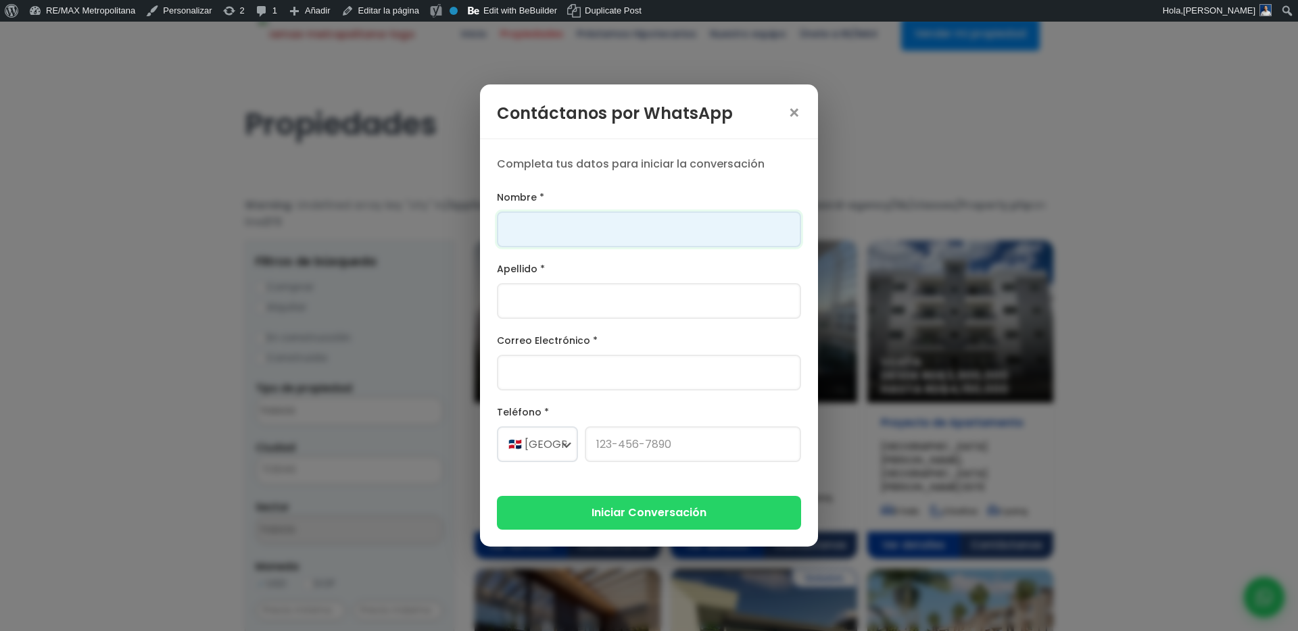
click at [656, 233] on input "Nombre *" at bounding box center [649, 230] width 304 height 36
type input "Franklin"
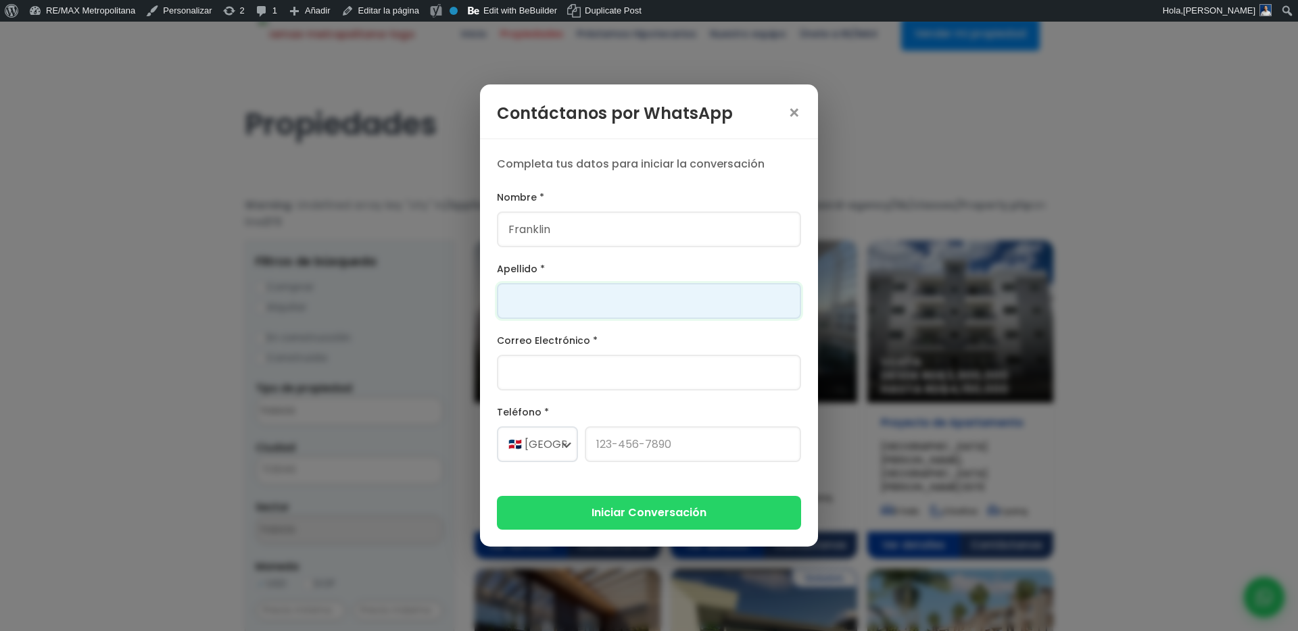
type input "[PERSON_NAME]"
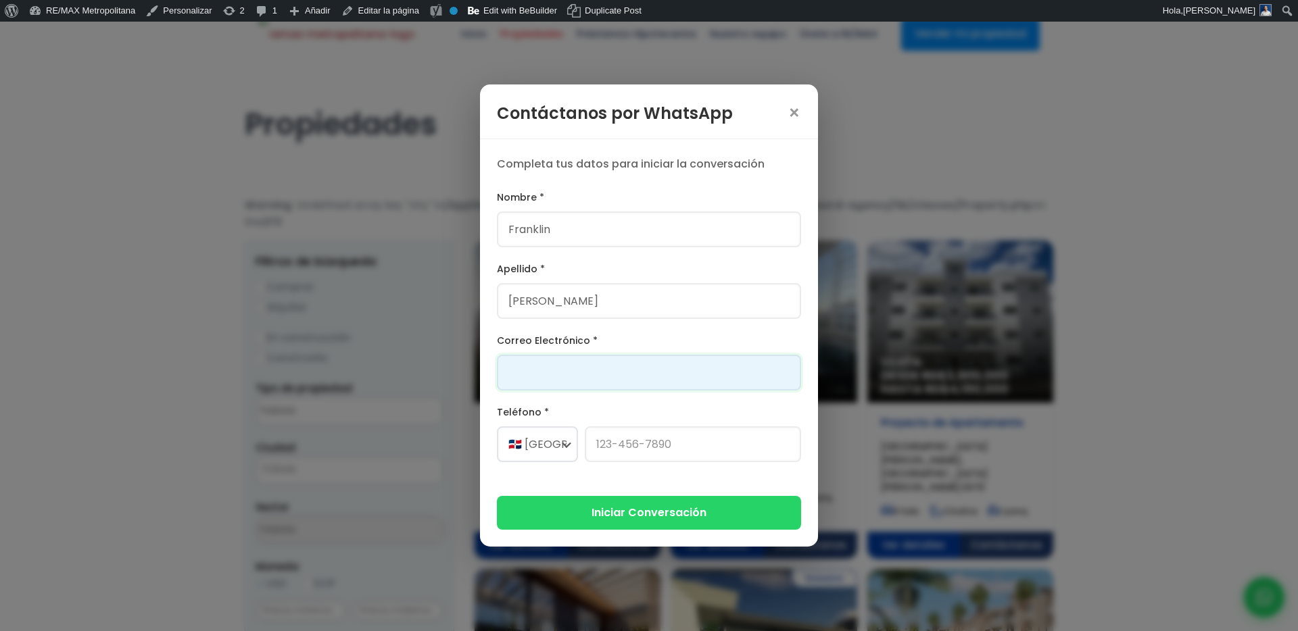
type input "[PERSON_NAME][EMAIL_ADDRESS][PERSON_NAME][DOMAIN_NAME]"
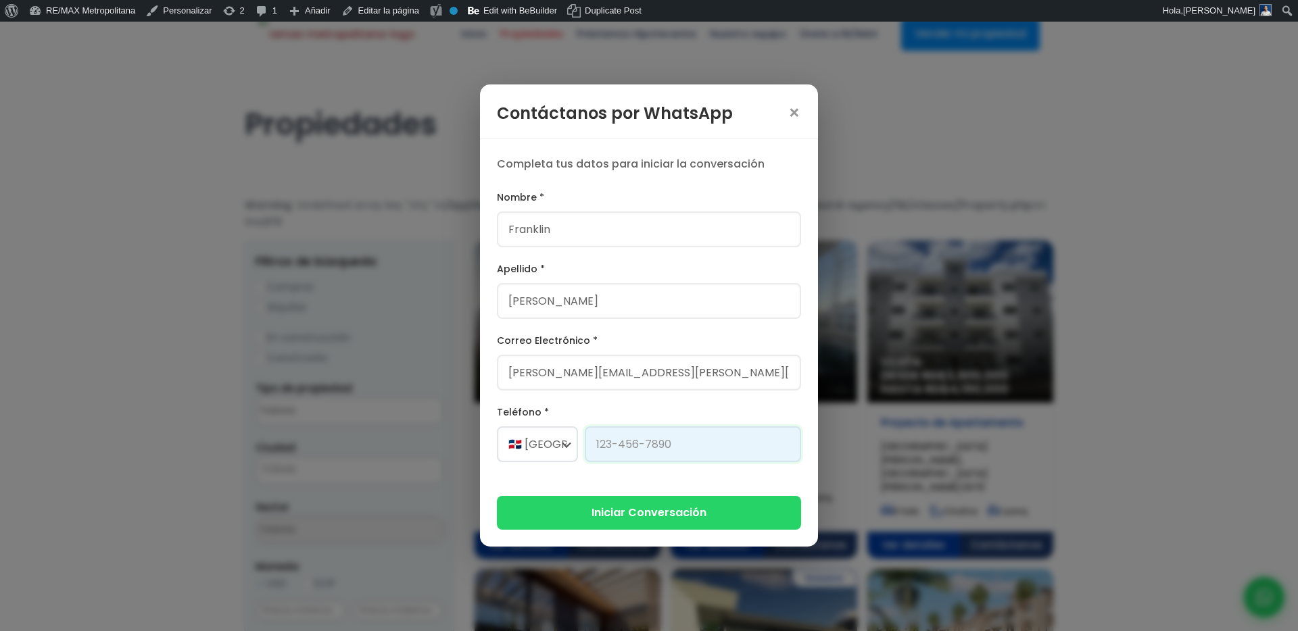
type input "[PHONE_NUMBER]"
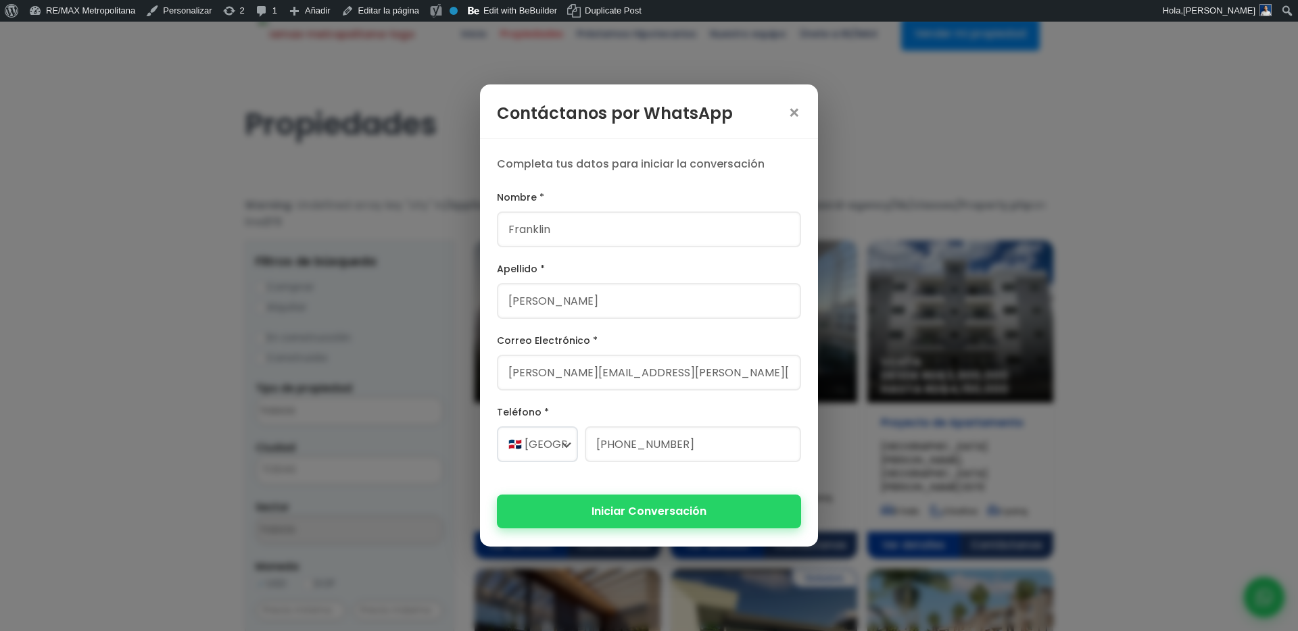
click at [653, 286] on button "Iniciar Conversación" at bounding box center [649, 511] width 304 height 33
click at [653, 286] on div "Contáctanos por WhatsApp × Completa tus datos para iniciar la conversación Nomb…" at bounding box center [649, 315] width 1298 height 631
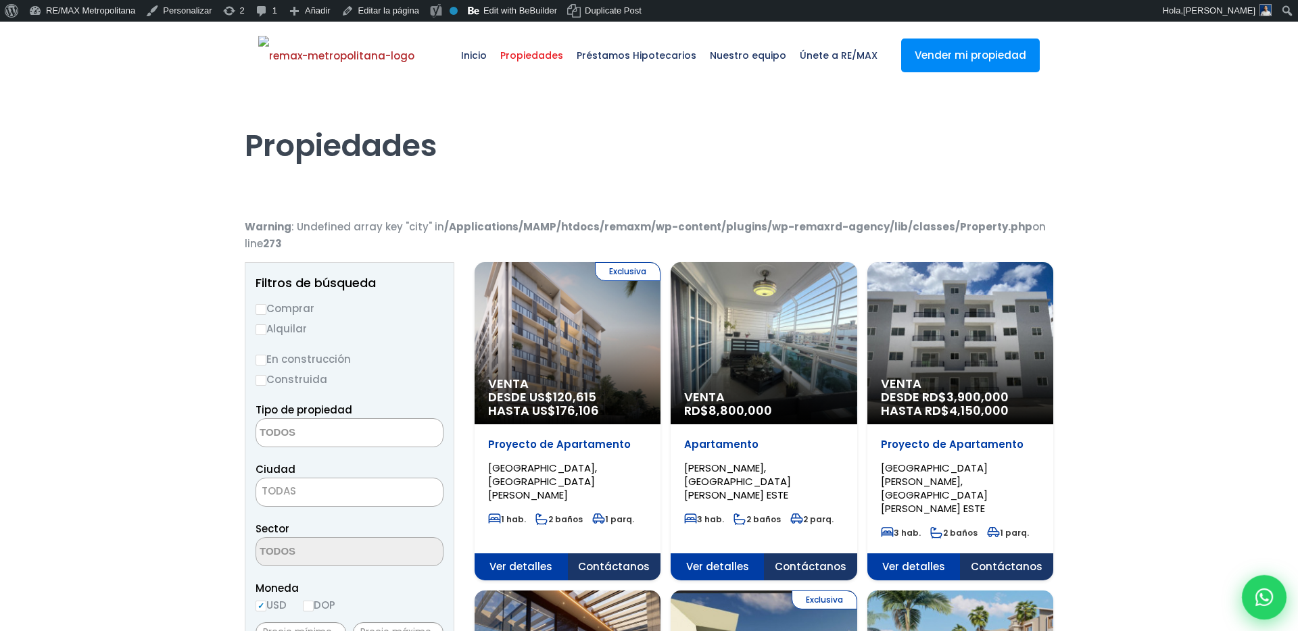
click at [1266, 286] on icon at bounding box center [1264, 598] width 18 height 18
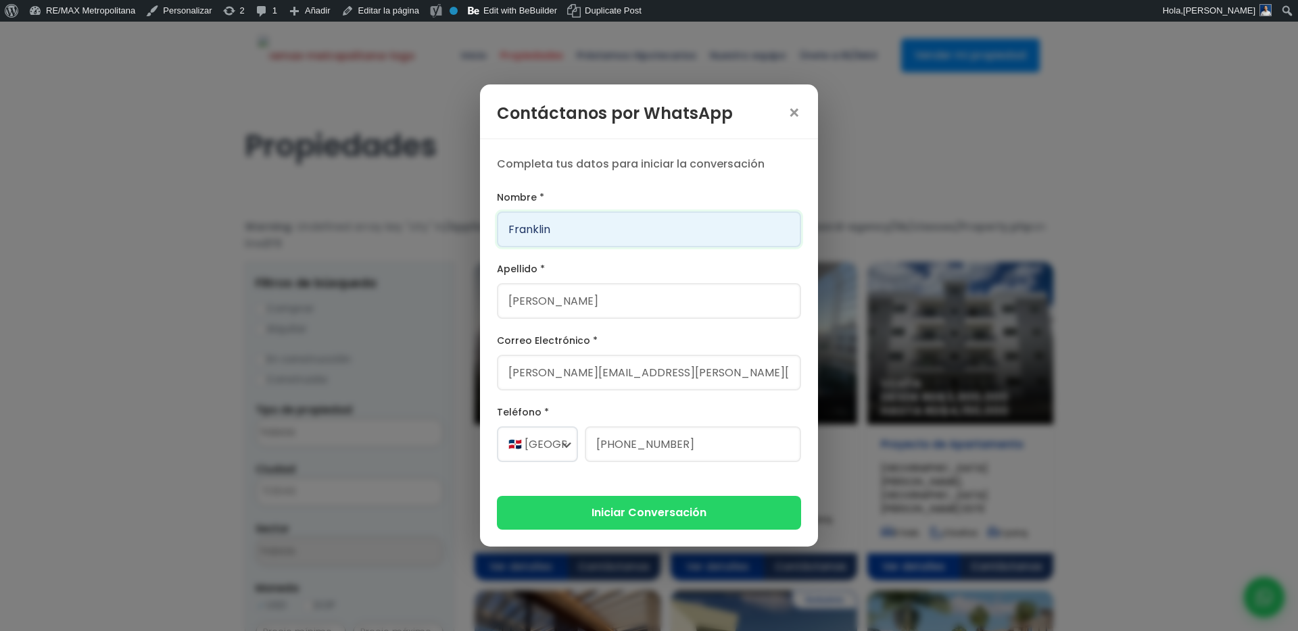
click at [637, 233] on input "Franklin" at bounding box center [649, 230] width 304 height 36
type input "Franklin Alexander"
type input "[PERSON_NAME]"
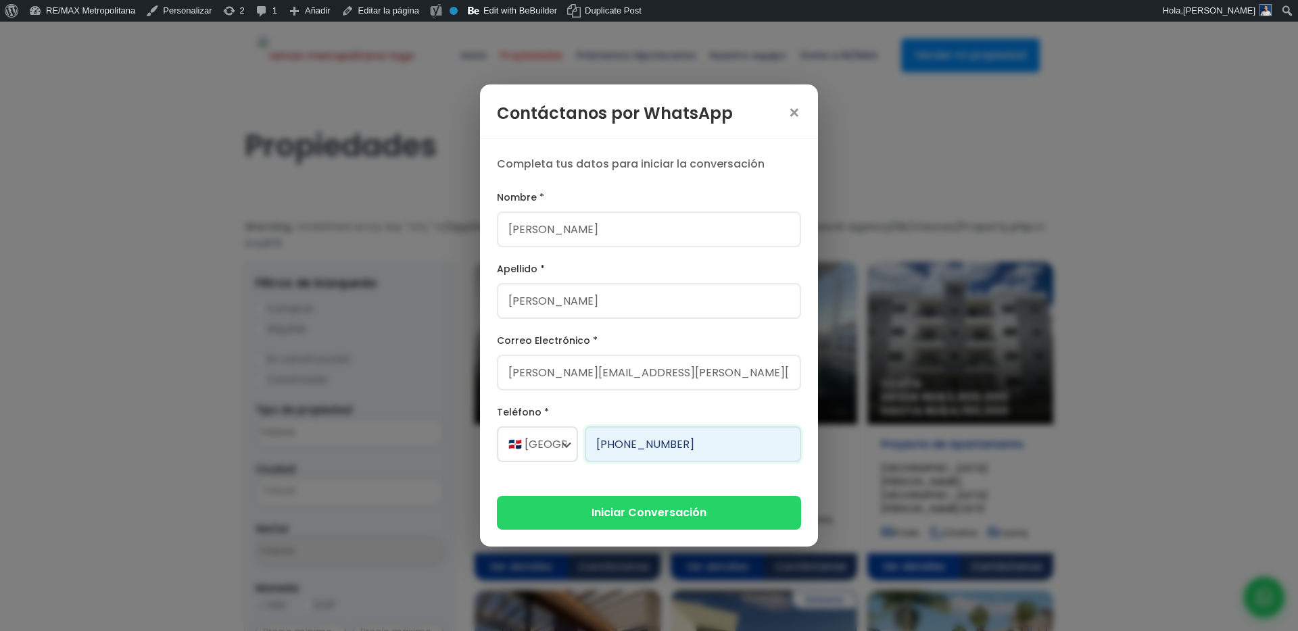
type input "829-230-2164"
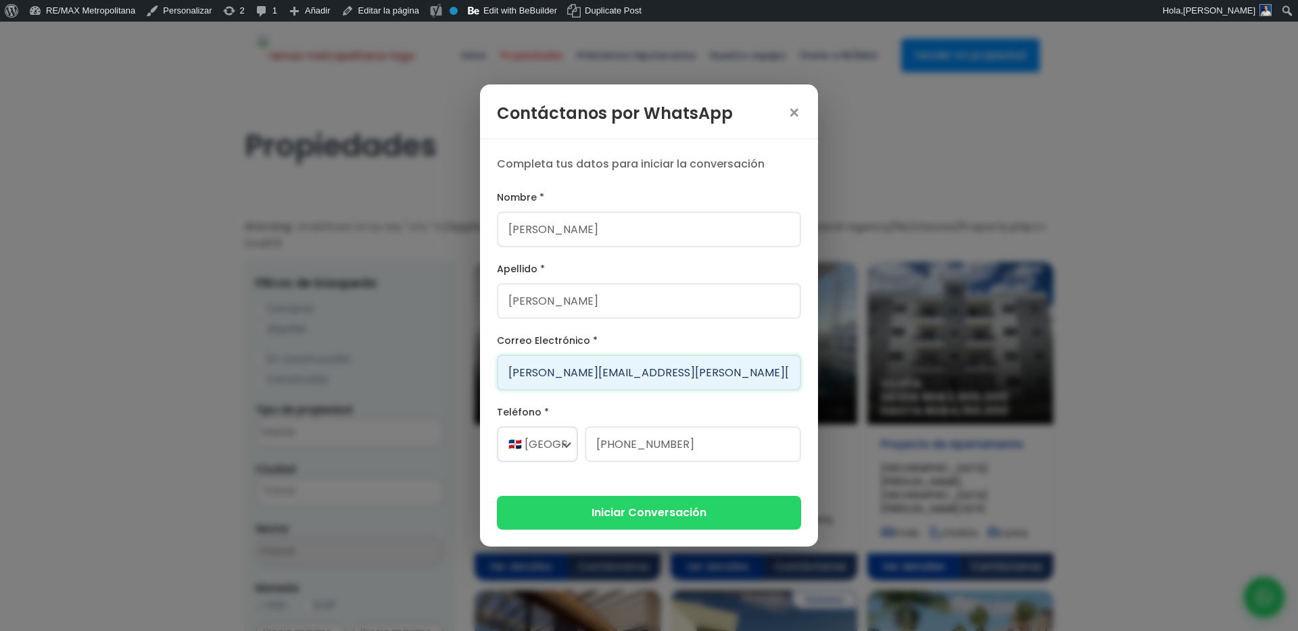
click at [617, 286] on input "[PERSON_NAME][EMAIL_ADDRESS][PERSON_NAME][DOMAIN_NAME]" at bounding box center [649, 373] width 304 height 36
type input "[PERSON_NAME][EMAIL_ADDRESS][PERSON_NAME][DOMAIN_NAME]"
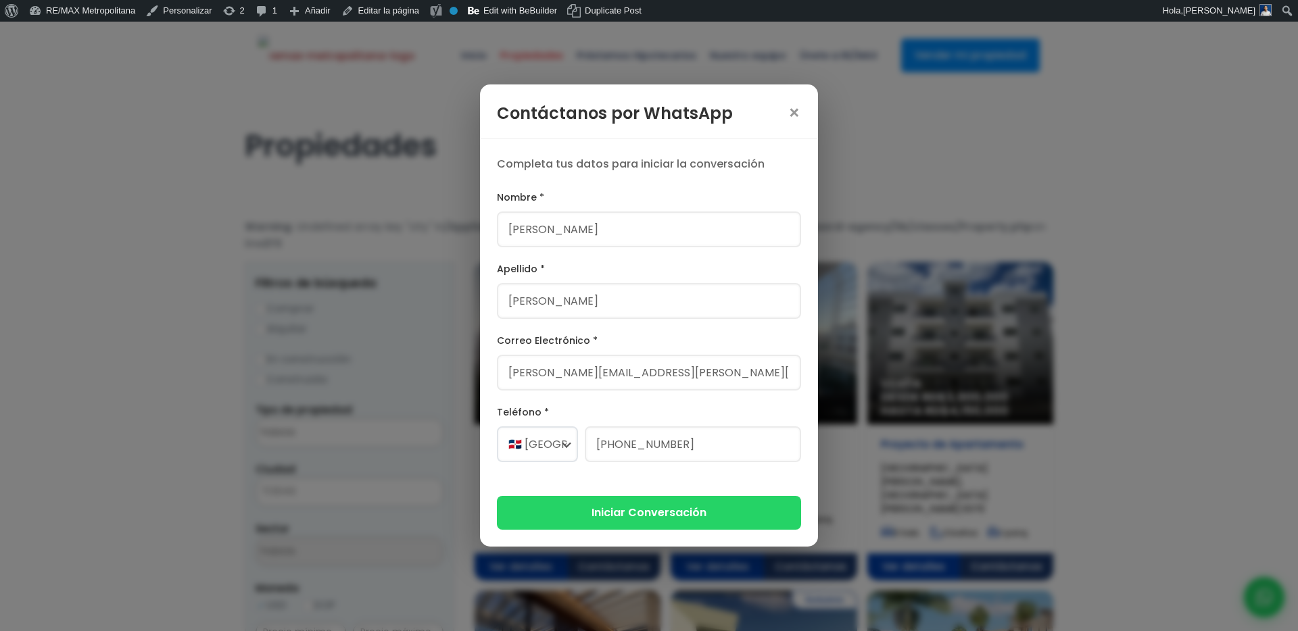
click at [631, 286] on form "Nombre * Franklin Alexander Apellido * Gonzalez Correo Electrónico * franklin.a…" at bounding box center [649, 359] width 304 height 340
click at [631, 286] on button "Iniciar Conversación" at bounding box center [649, 511] width 304 height 33
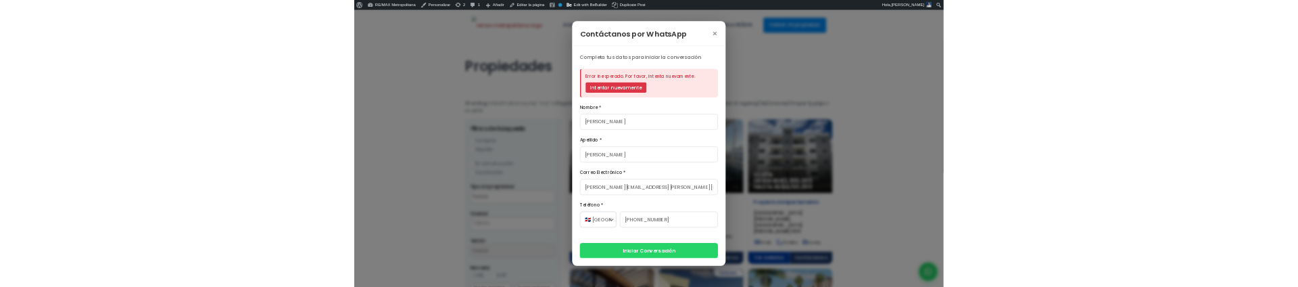
scroll to position [84, 0]
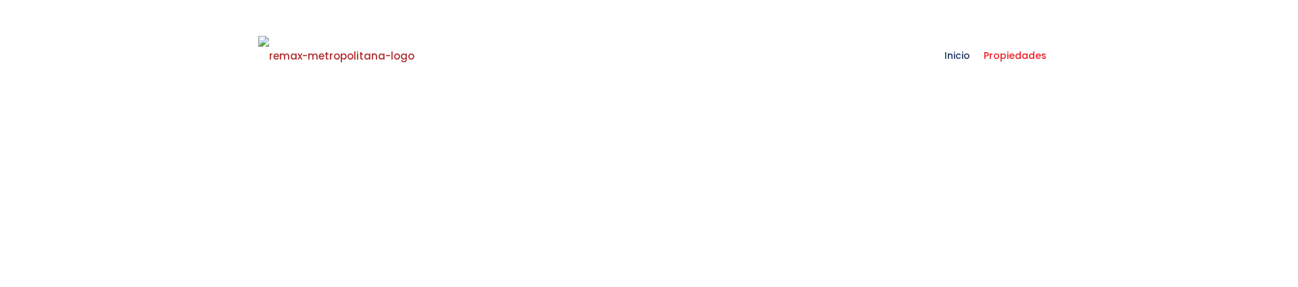
scroll to position [85, 0]
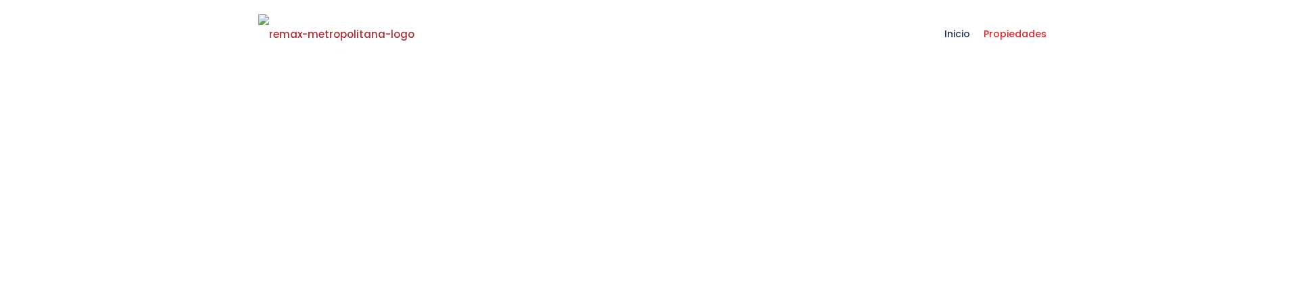
select select
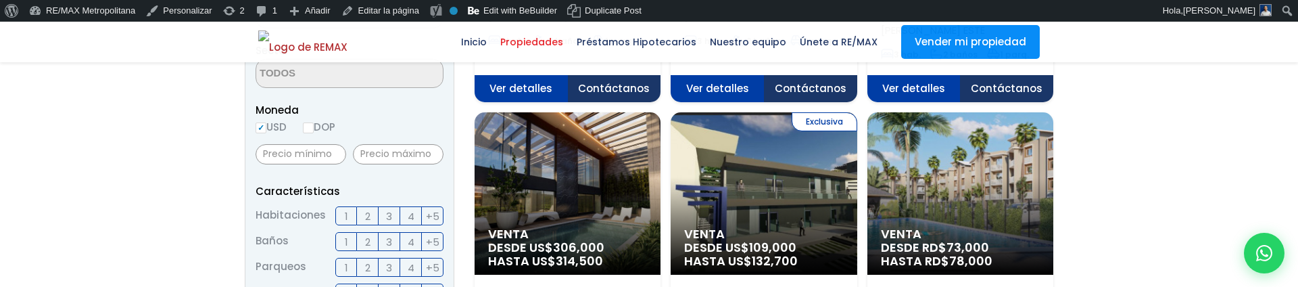
scroll to position [533, 0]
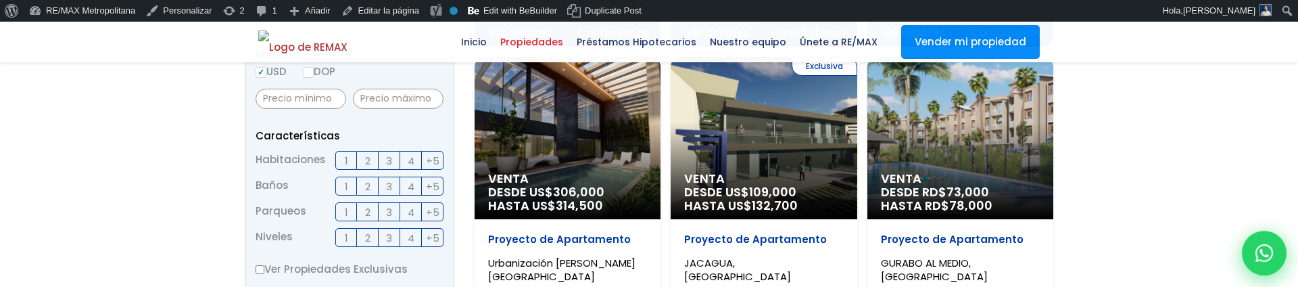
click at [1266, 255] on icon at bounding box center [1264, 253] width 18 height 18
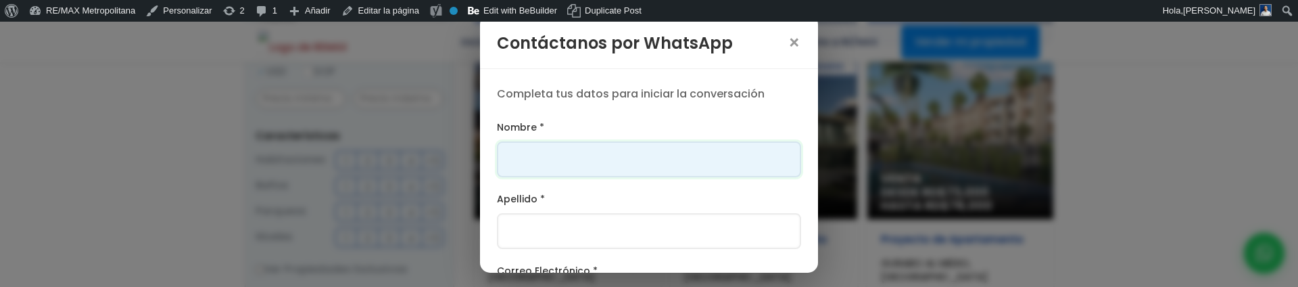
click at [635, 163] on input "Nombre *" at bounding box center [649, 159] width 304 height 36
type input "Franklin"
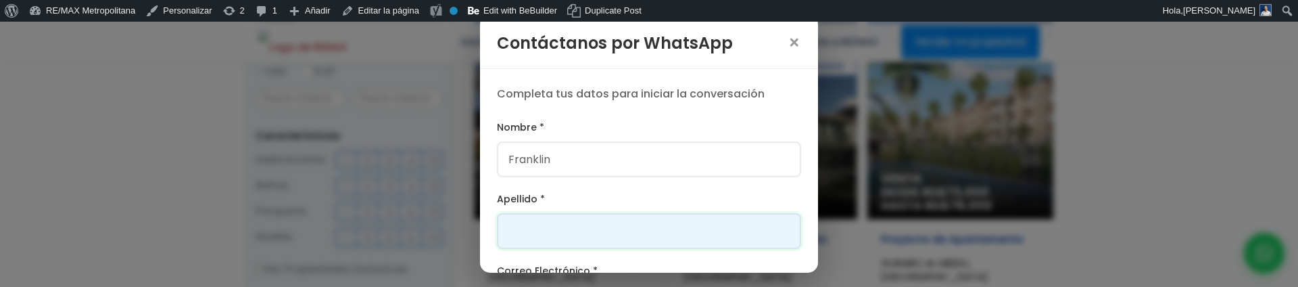
type input "[PERSON_NAME]"
type input "[PERSON_NAME][EMAIL_ADDRESS][PERSON_NAME][DOMAIN_NAME]"
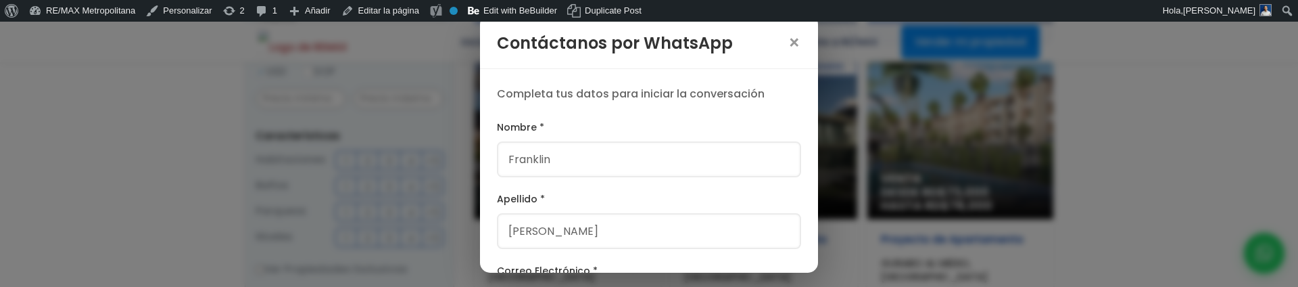
type input "[PHONE_NUMBER]"
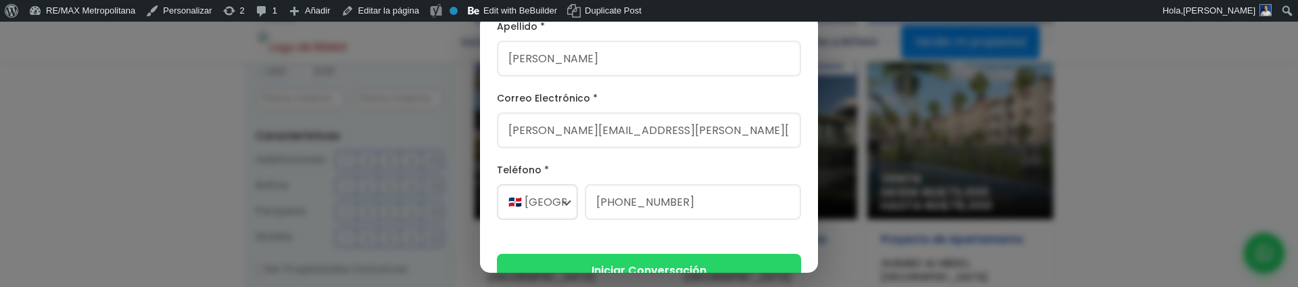
scroll to position [179, 0]
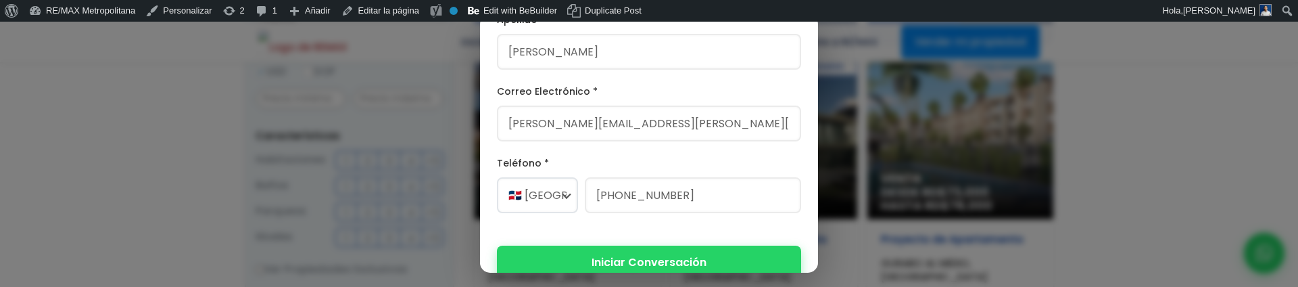
click at [694, 247] on button "Iniciar Conversación" at bounding box center [649, 261] width 304 height 33
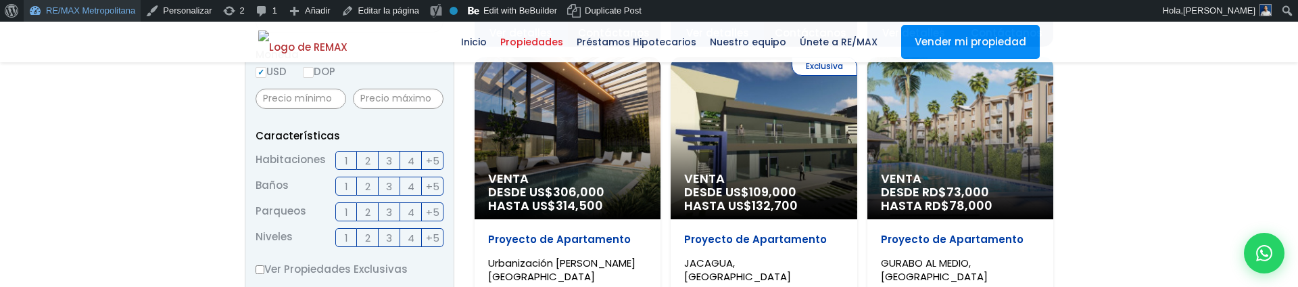
click at [86, 12] on link "RE/MAX Metropolitana" at bounding box center [82, 11] width 117 height 22
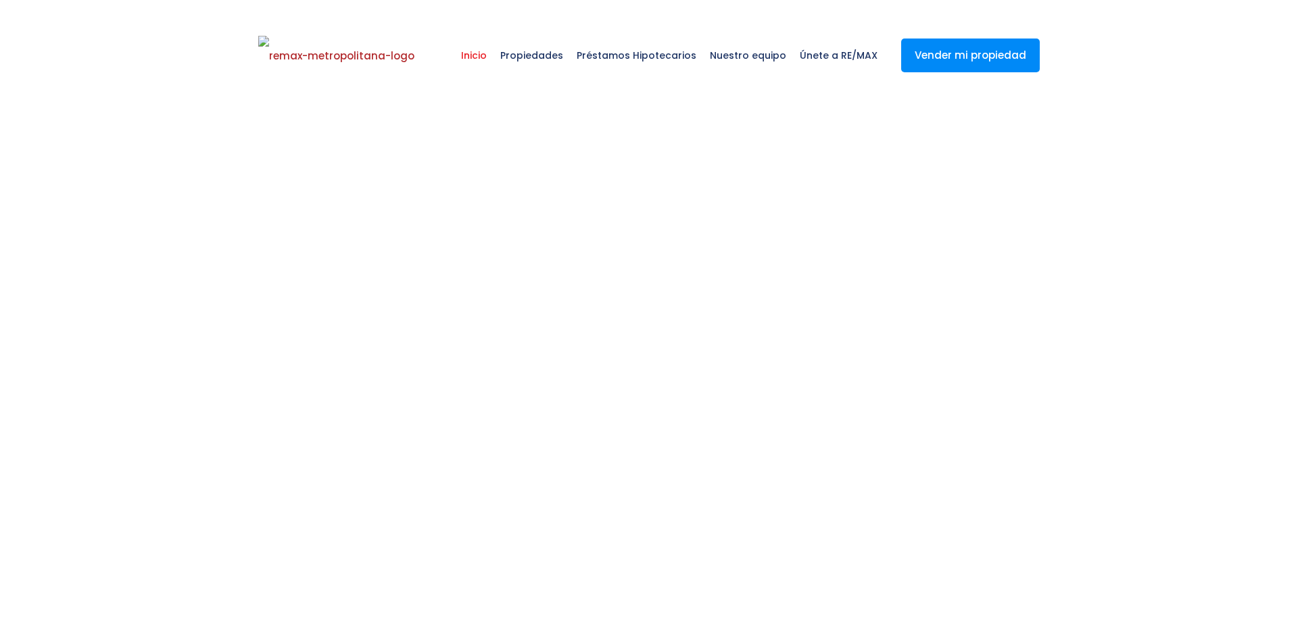
select select
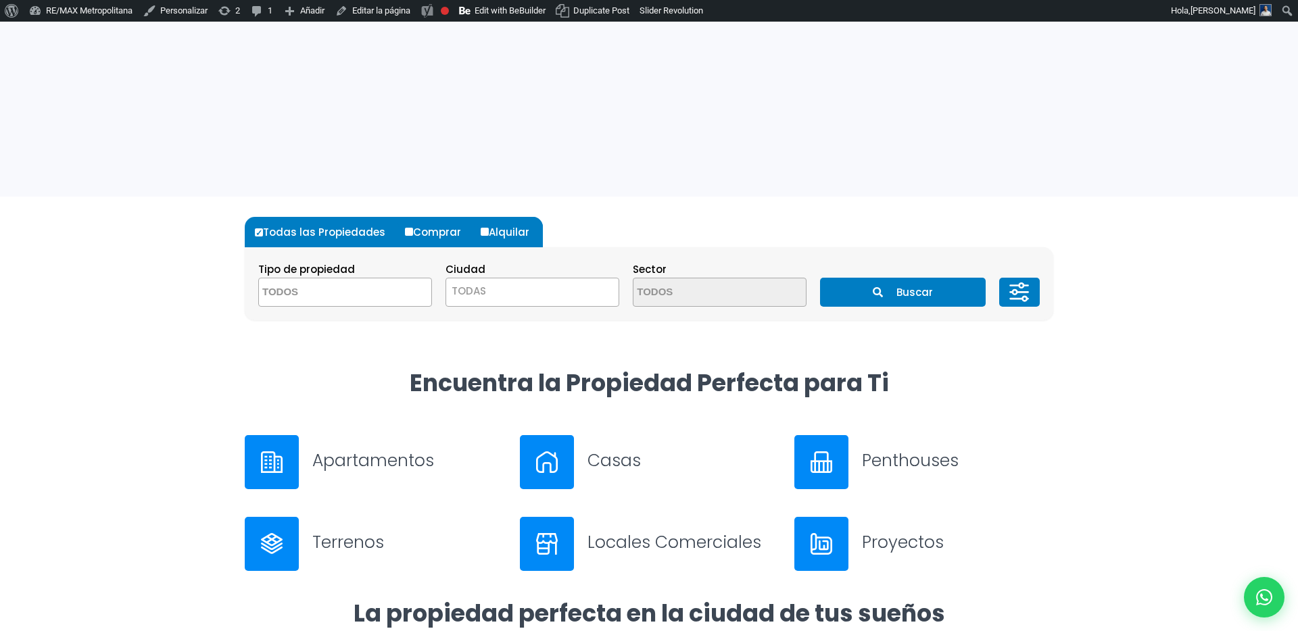
scroll to position [369, 0]
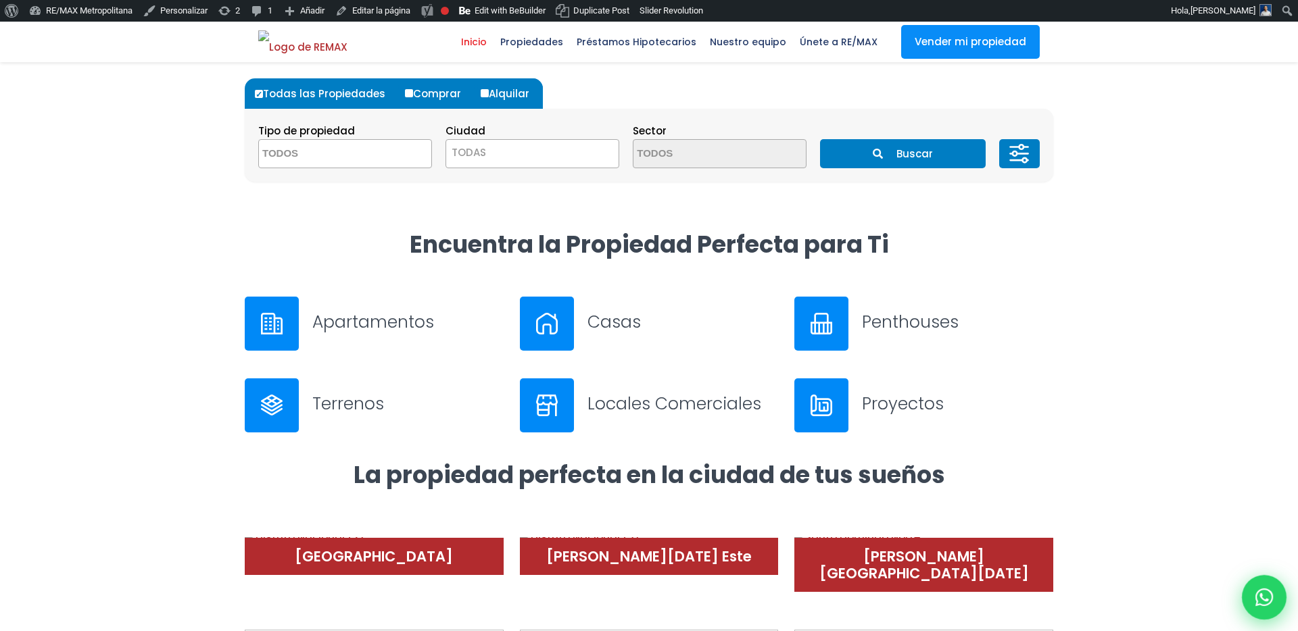
click at [1266, 592] on icon at bounding box center [1264, 598] width 18 height 18
type input "Franklin"
type input "[PERSON_NAME]"
type input "[PERSON_NAME][EMAIL_ADDRESS][PERSON_NAME][DOMAIN_NAME]"
type input "[PHONE_NUMBER]"
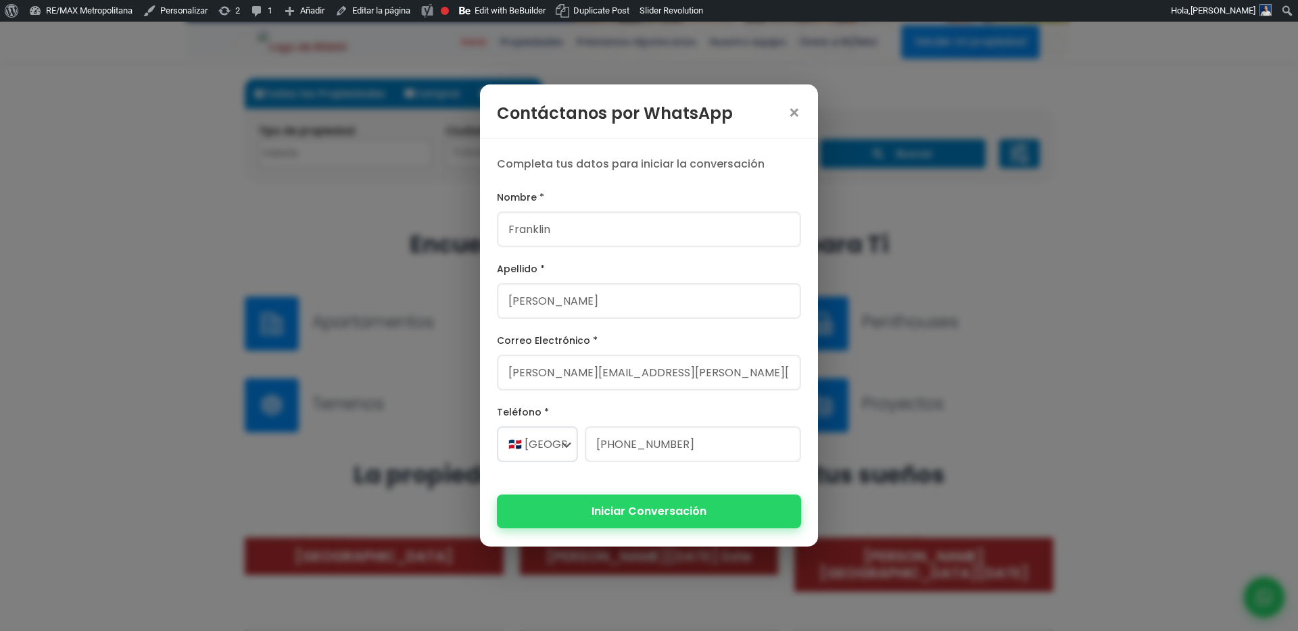
click at [655, 516] on button "Iniciar Conversación" at bounding box center [649, 511] width 304 height 33
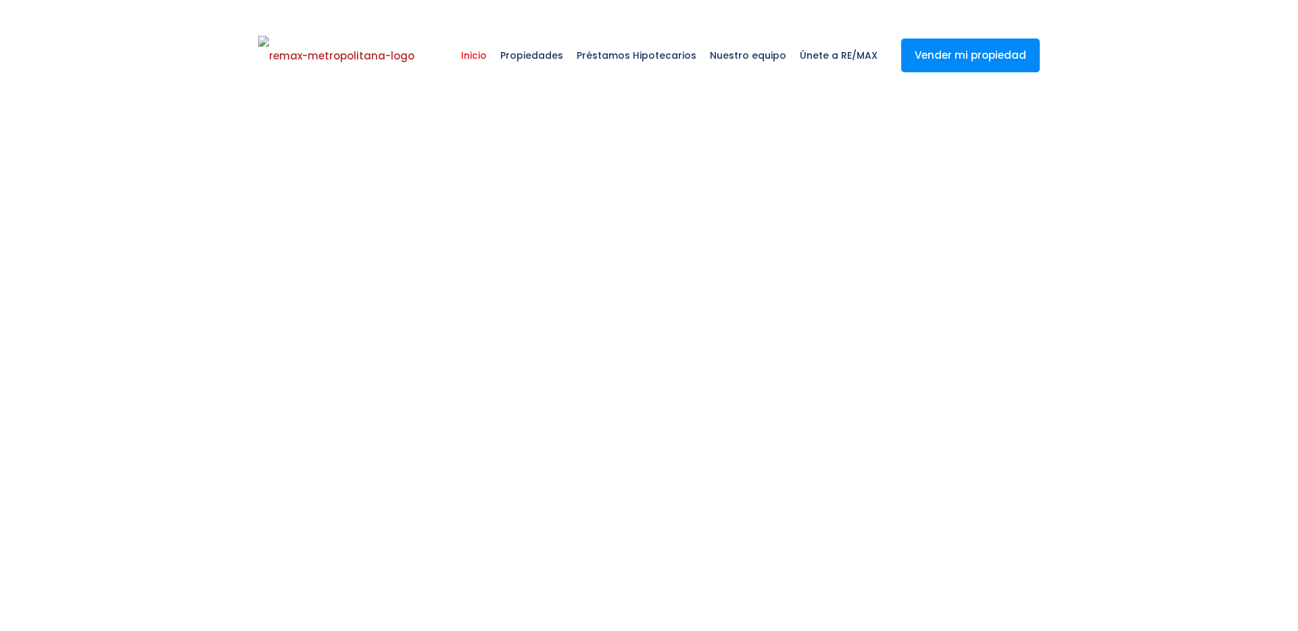
select select
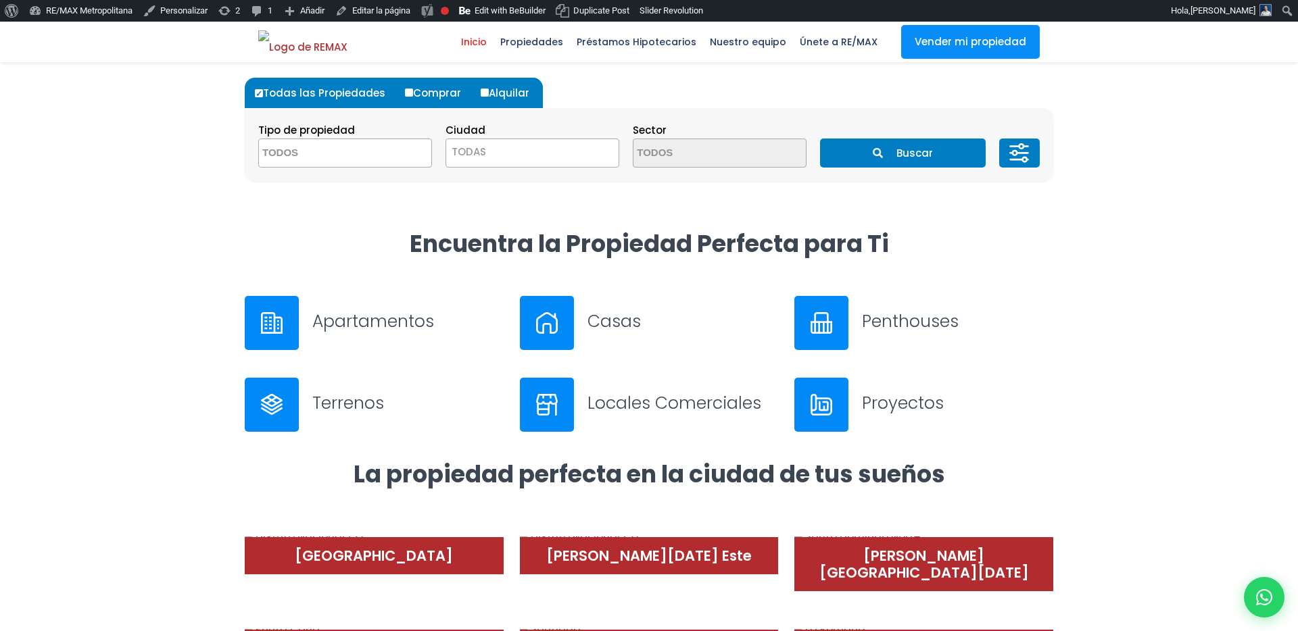
scroll to position [369, 0]
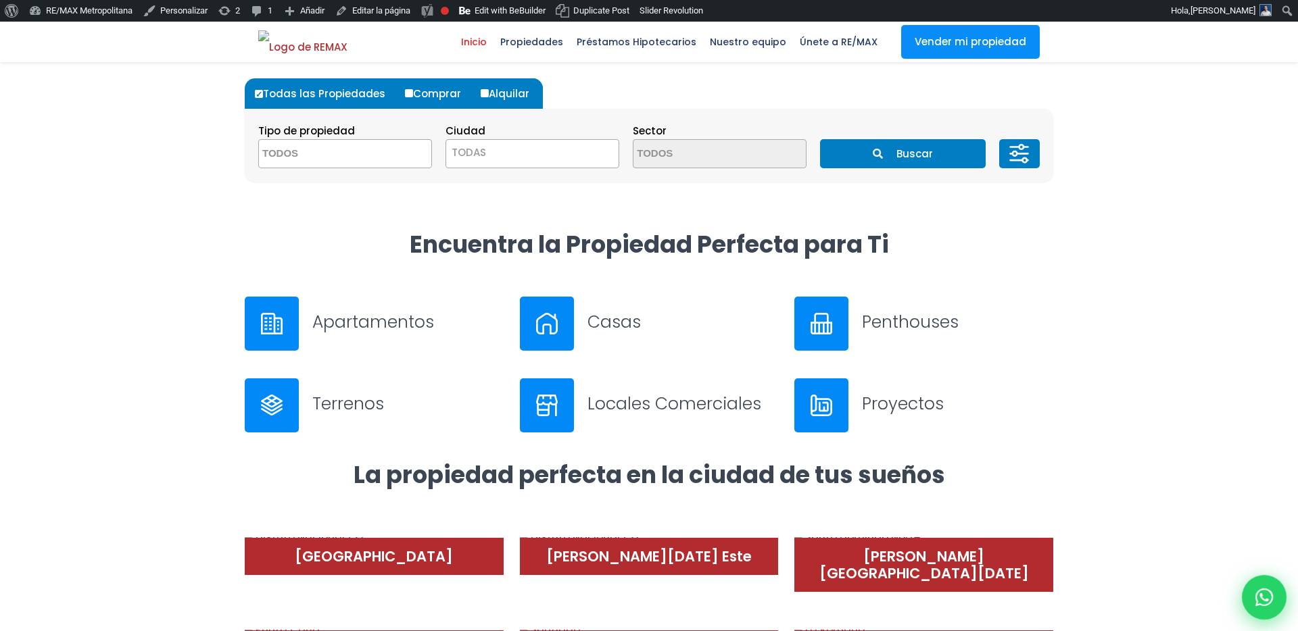
click at [1256, 598] on icon at bounding box center [1264, 598] width 18 height 18
type input "Franklin"
type input "[PERSON_NAME]"
type input "[PERSON_NAME][EMAIL_ADDRESS][PERSON_NAME][DOMAIN_NAME]"
type input "[PHONE_NUMBER]"
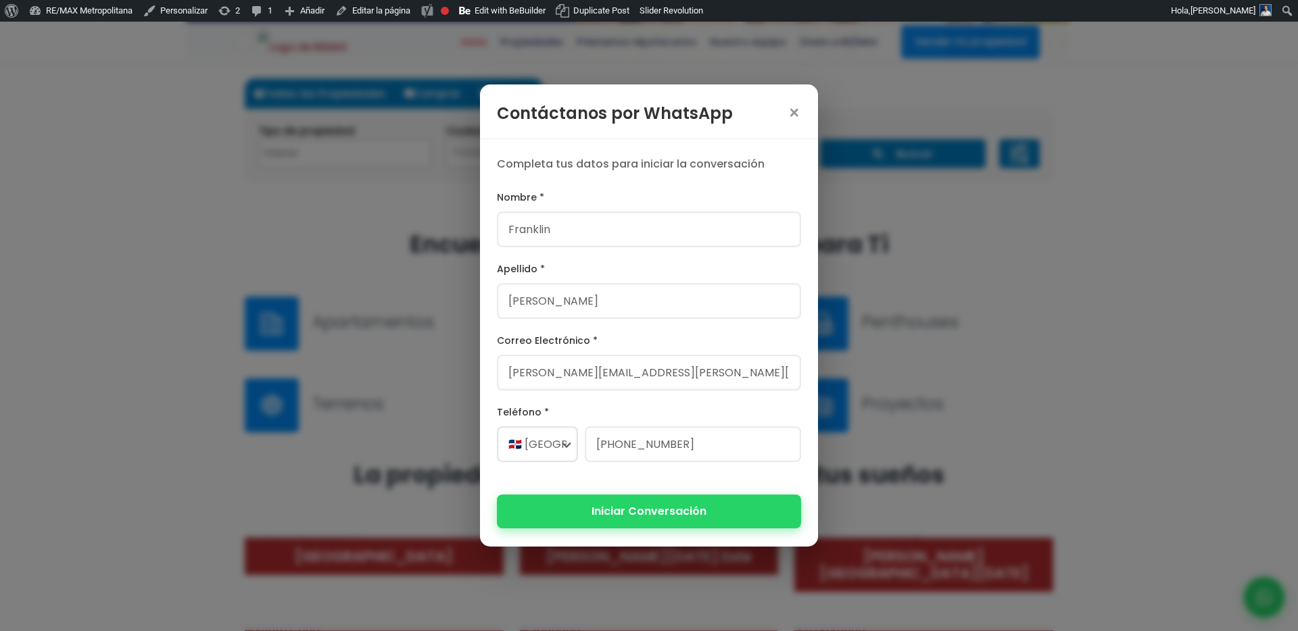
click at [652, 509] on button "Iniciar Conversación" at bounding box center [649, 511] width 304 height 33
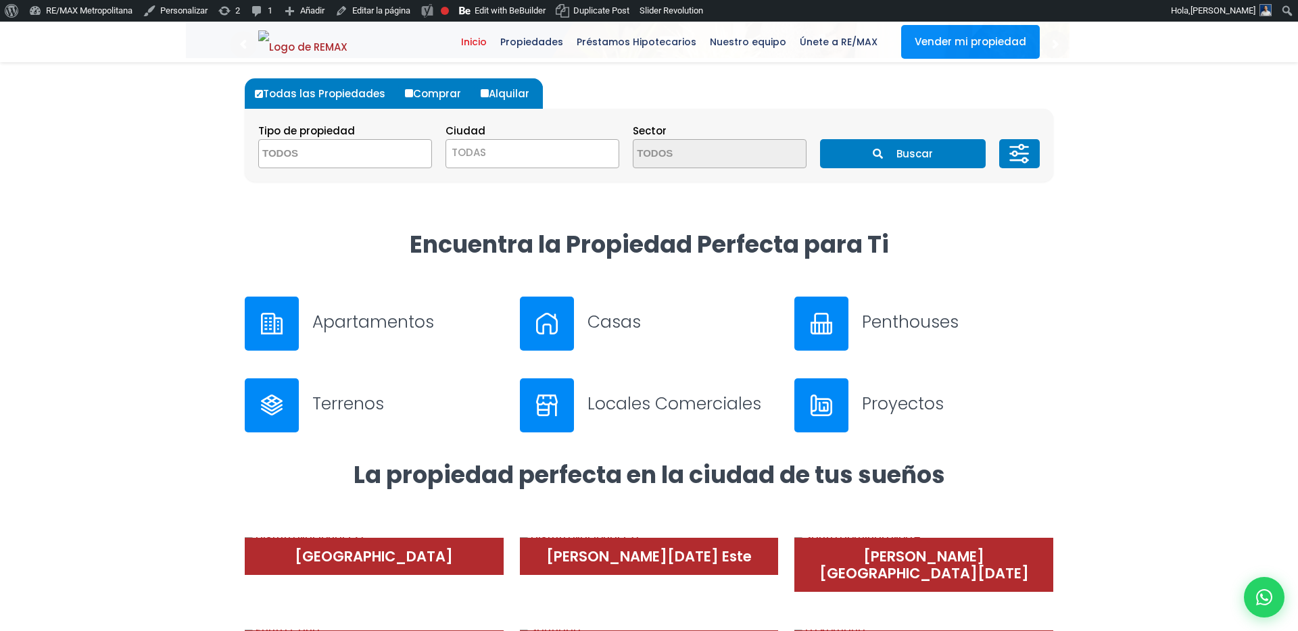
scroll to position [593, 0]
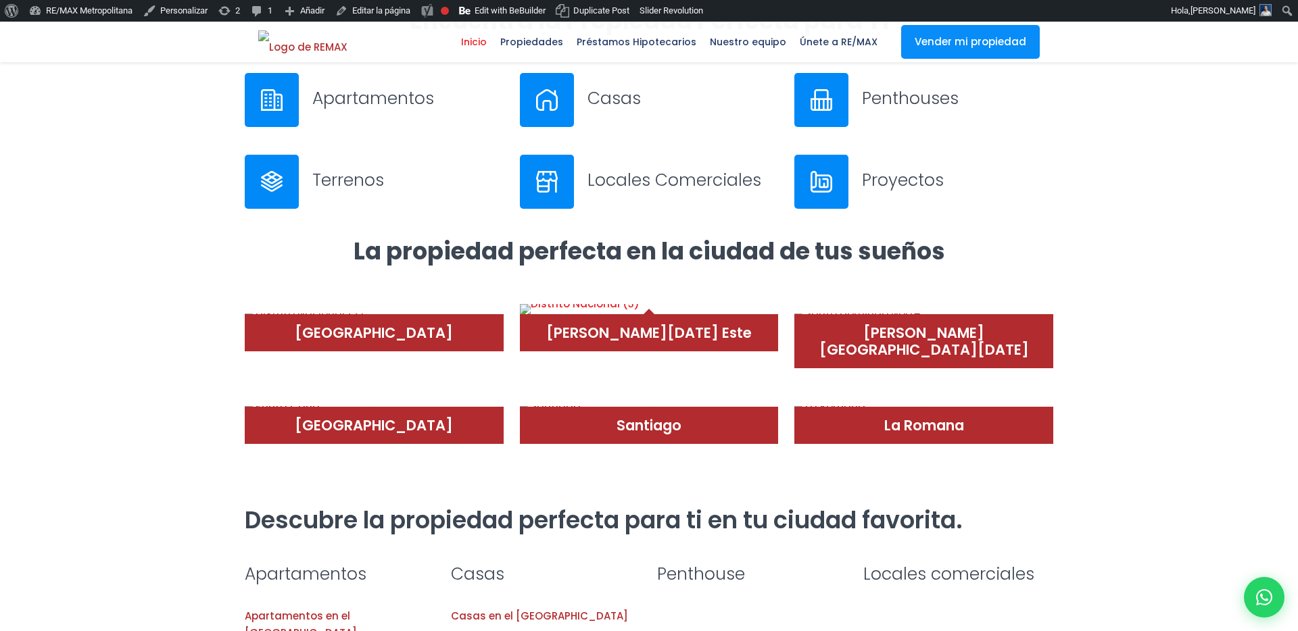
click at [640, 315] on img at bounding box center [580, 309] width 120 height 11
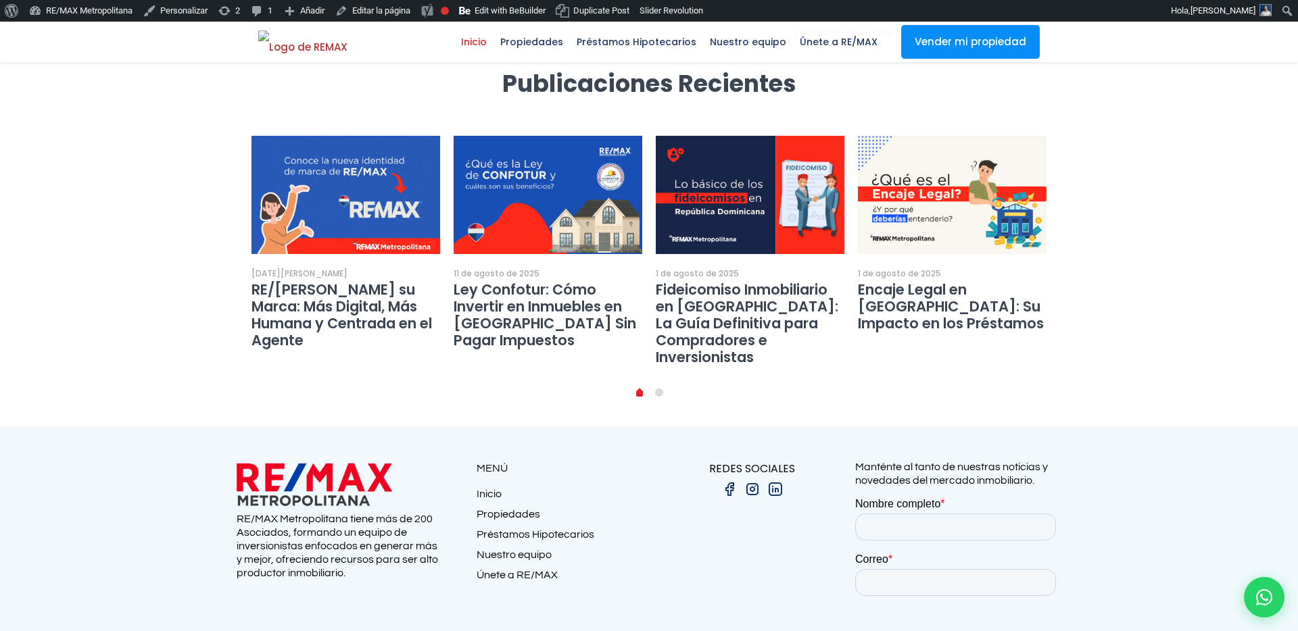
scroll to position [2510, 0]
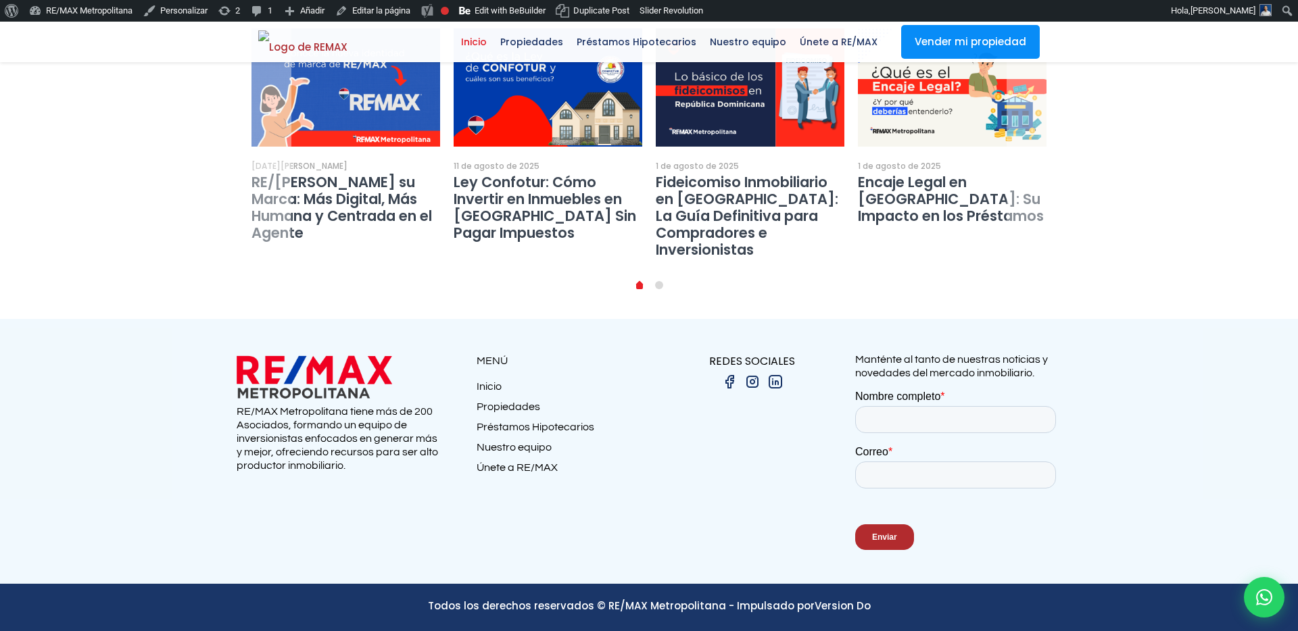
click at [537, 172] on link "Ley Confotur: Cómo Invertir en Inmuebles en [GEOGRAPHIC_DATA] Sin Pagar Impuest…" at bounding box center [545, 207] width 183 height 70
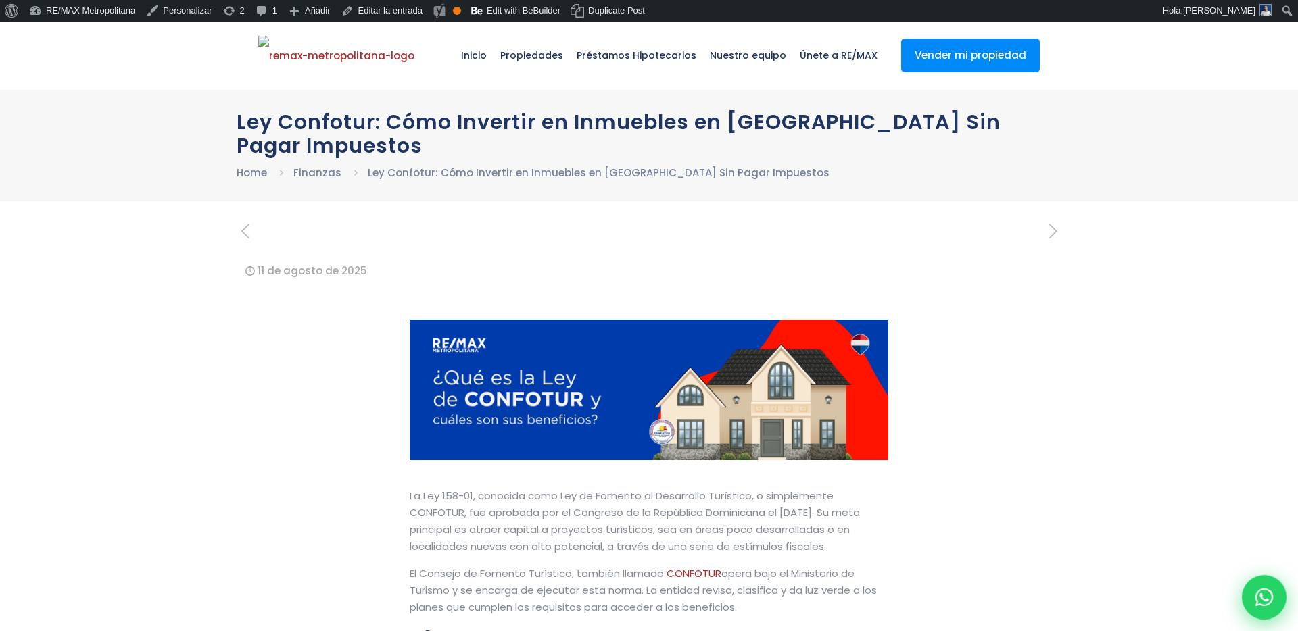
click at [1255, 592] on icon at bounding box center [1264, 598] width 18 height 18
type input "Franklin"
type input "[PERSON_NAME]"
type input "[PERSON_NAME][EMAIL_ADDRESS][PERSON_NAME][DOMAIN_NAME]"
type input "[PHONE_NUMBER]"
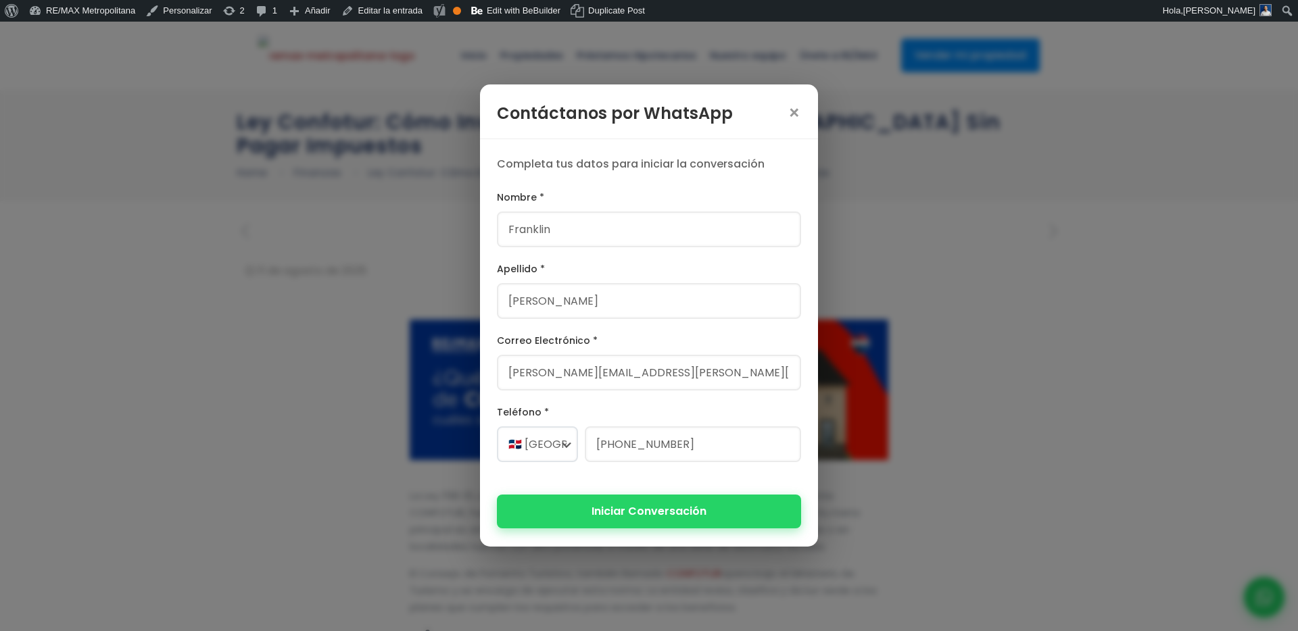
click at [749, 514] on button "Iniciar Conversación" at bounding box center [649, 511] width 304 height 33
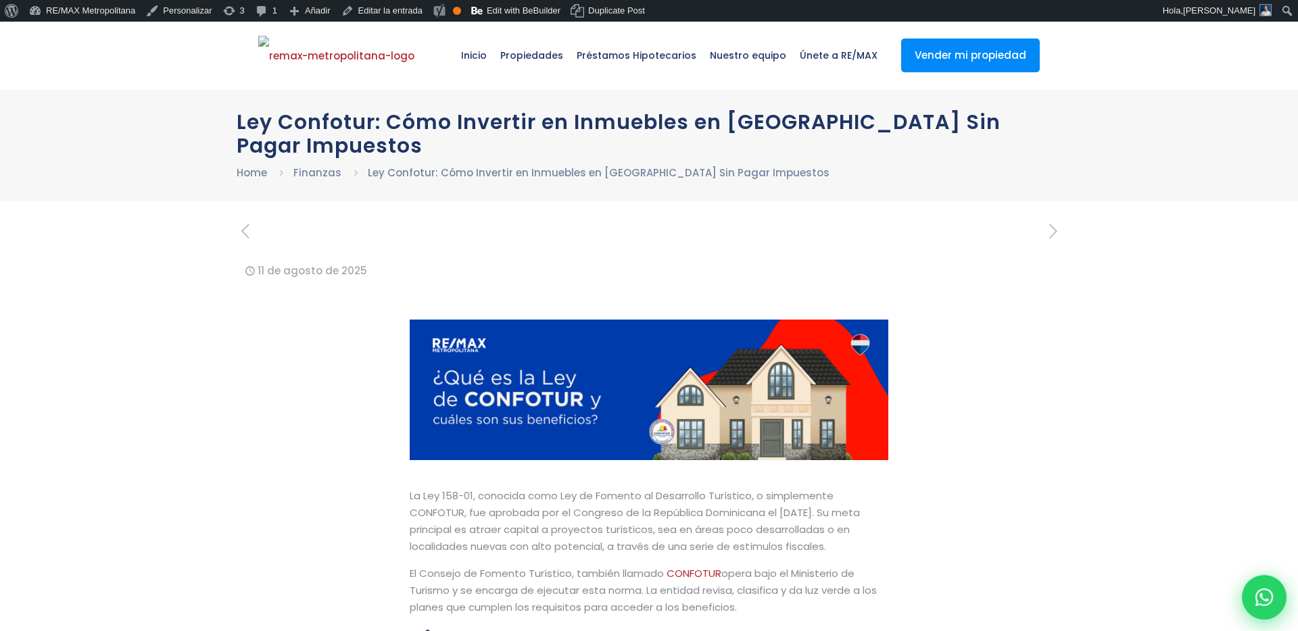
click at [1261, 604] on icon at bounding box center [1264, 598] width 18 height 18
type input "Franklin"
type input "[PERSON_NAME]"
type input "[PERSON_NAME][EMAIL_ADDRESS][PERSON_NAME][DOMAIN_NAME]"
type input "[PHONE_NUMBER]"
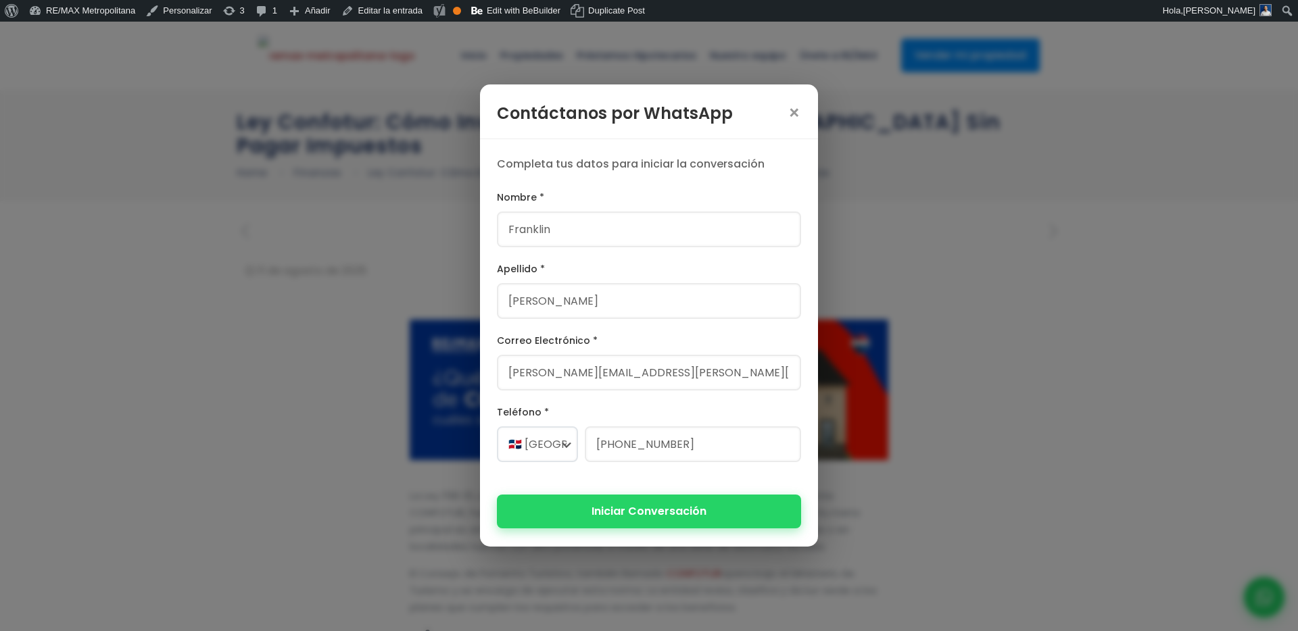
click at [596, 514] on button "Iniciar Conversación" at bounding box center [649, 511] width 304 height 33
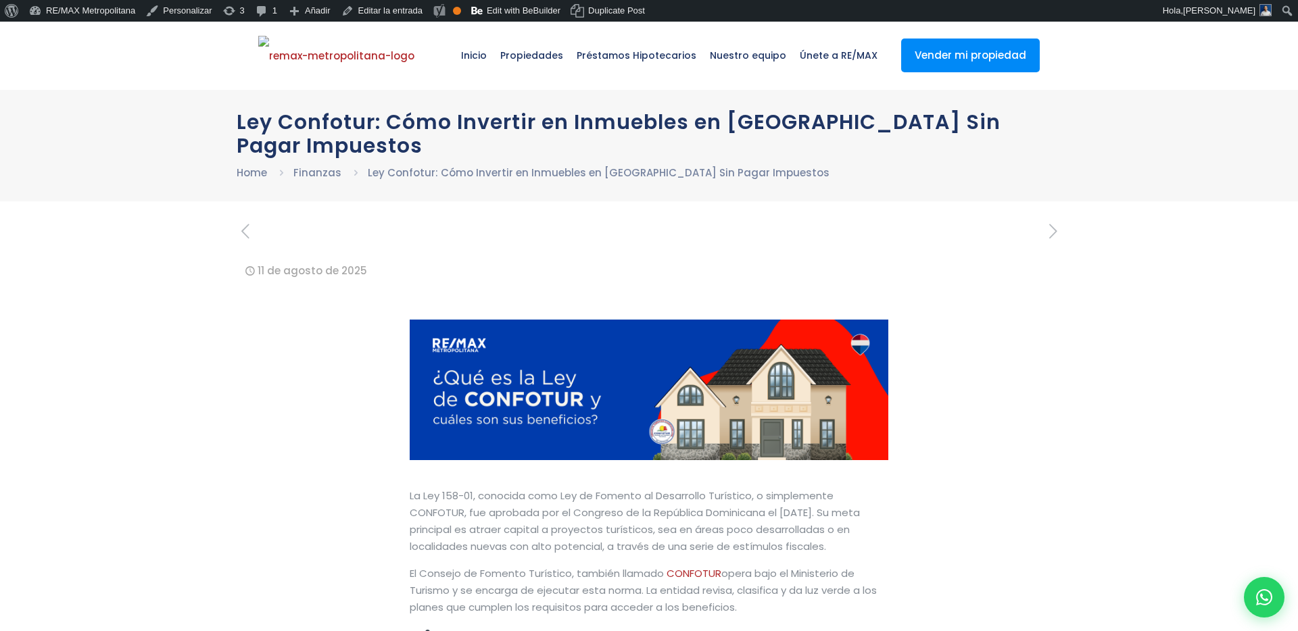
click at [291, 260] on div "[DATE][PERSON_NAME] .path{fill:none;stroke:#333;stroke-miterlimit:10;stroke-wid…" at bounding box center [649, 271] width 825 height 98
click at [1275, 604] on div at bounding box center [1264, 597] width 45 height 45
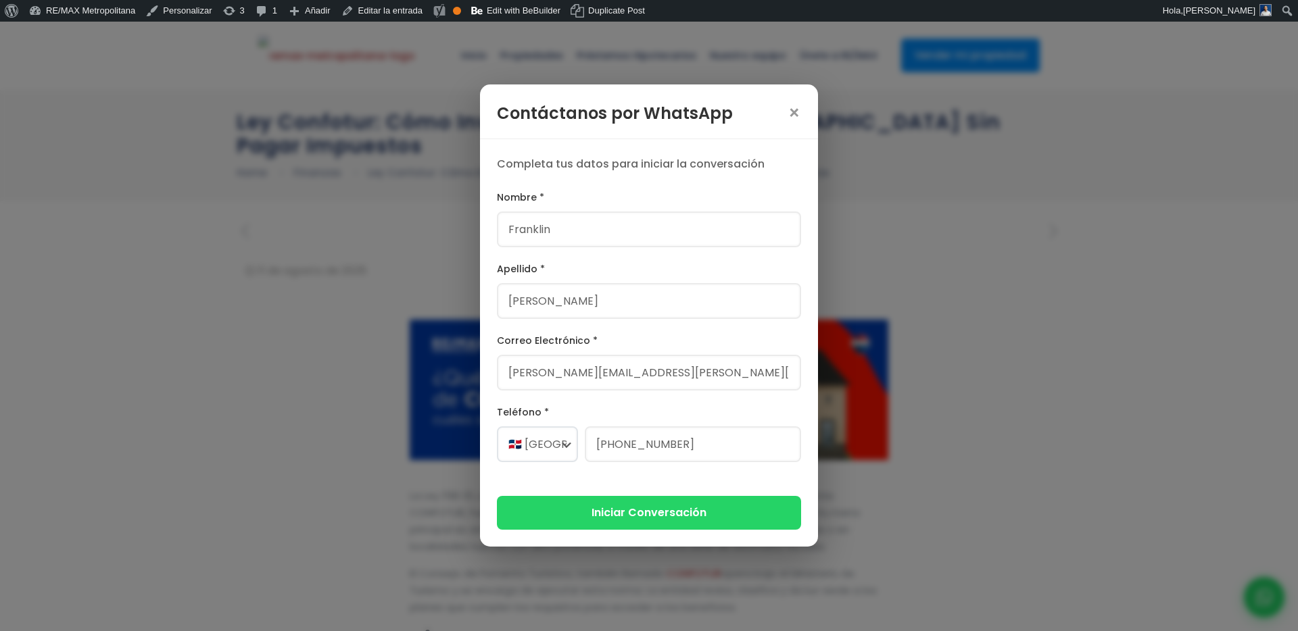
click at [792, 61] on div "Contáctanos por WhatsApp × Completa tus datos para iniciar la conversación Nomb…" at bounding box center [649, 315] width 1298 height 631
